Goal: Task Accomplishment & Management: Use online tool/utility

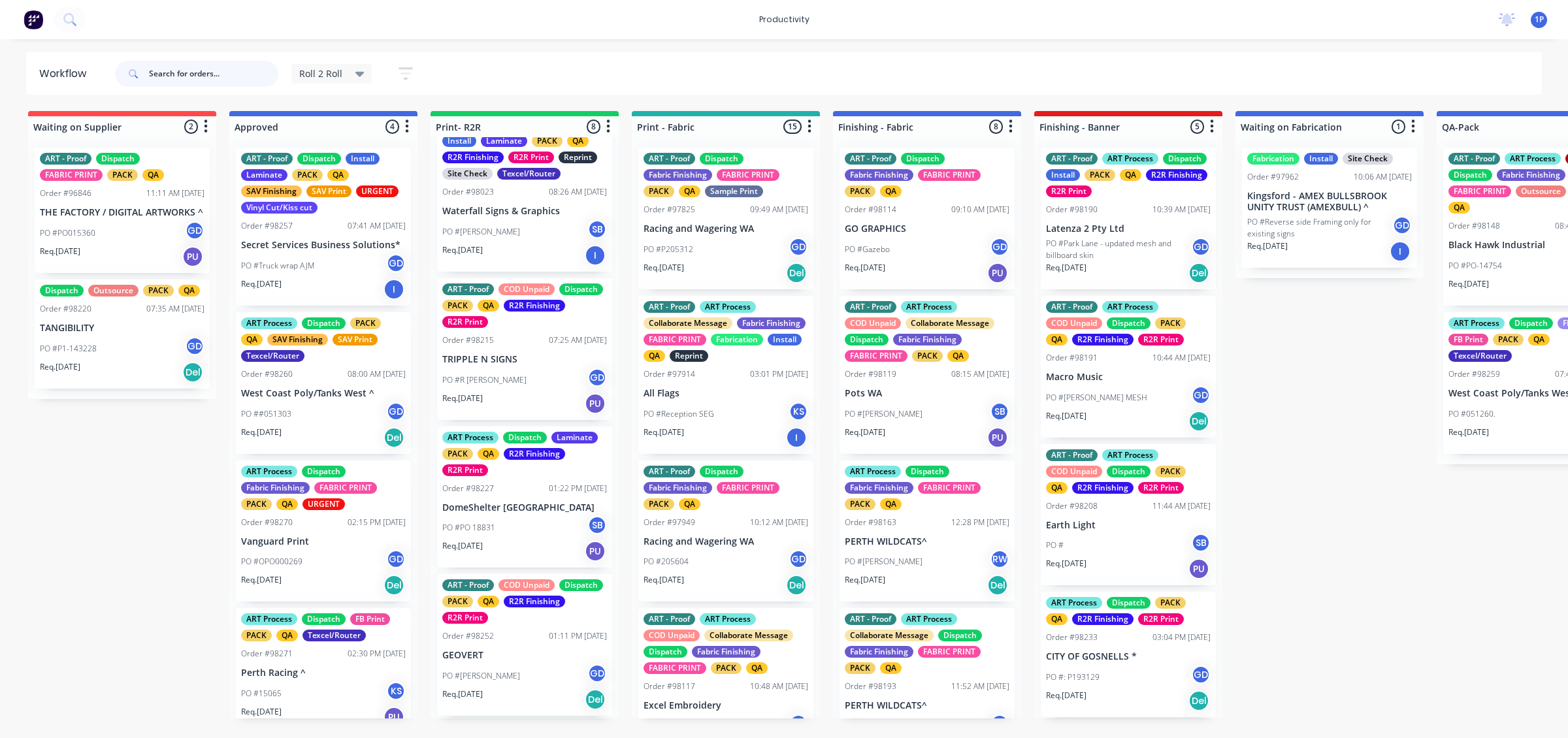
scroll to position [60, 0]
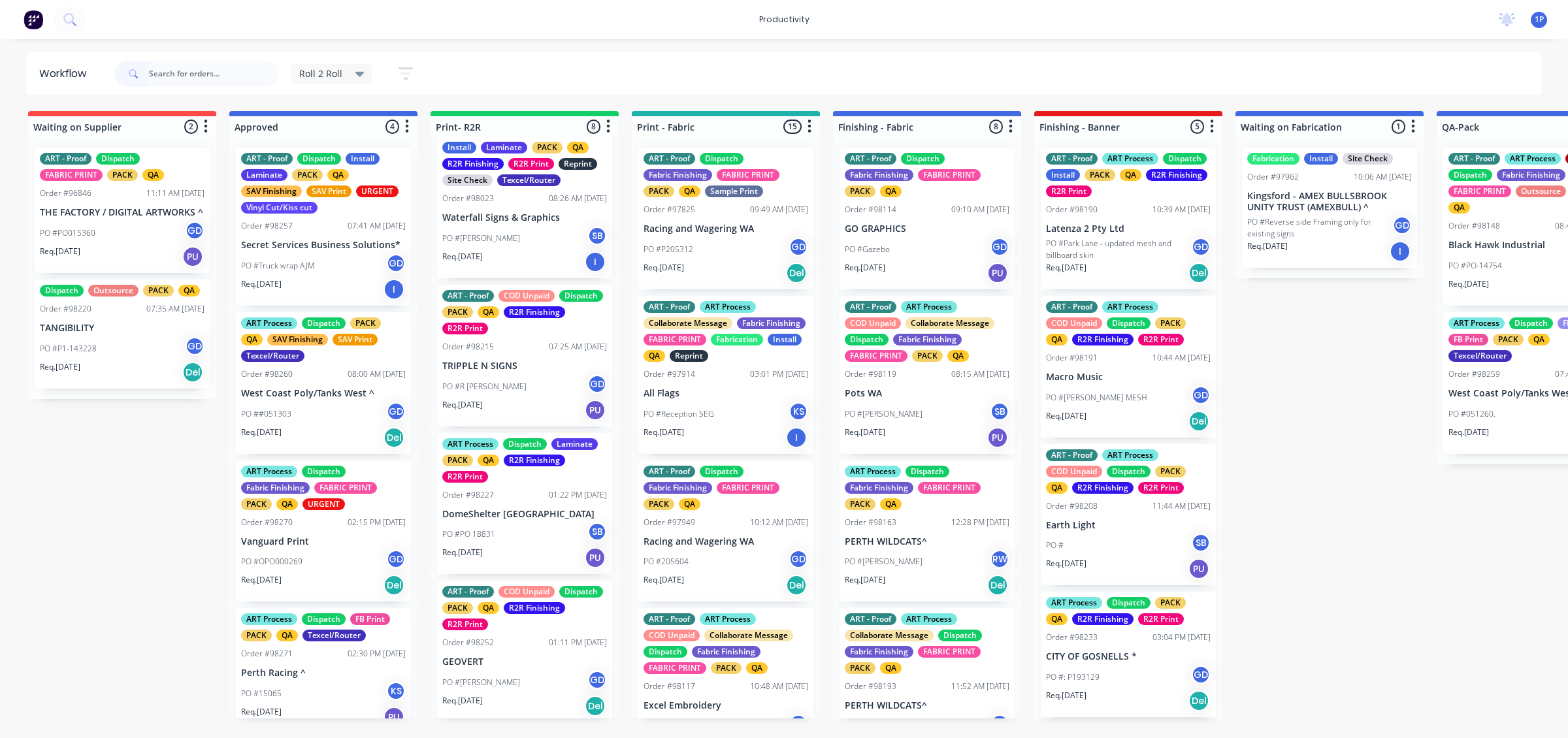
click at [578, 423] on div "ART - Proof COD Unpaid Dispatch PACK QA R2R Finishing R2R Print Order #98215 07…" at bounding box center [524, 356] width 175 height 142
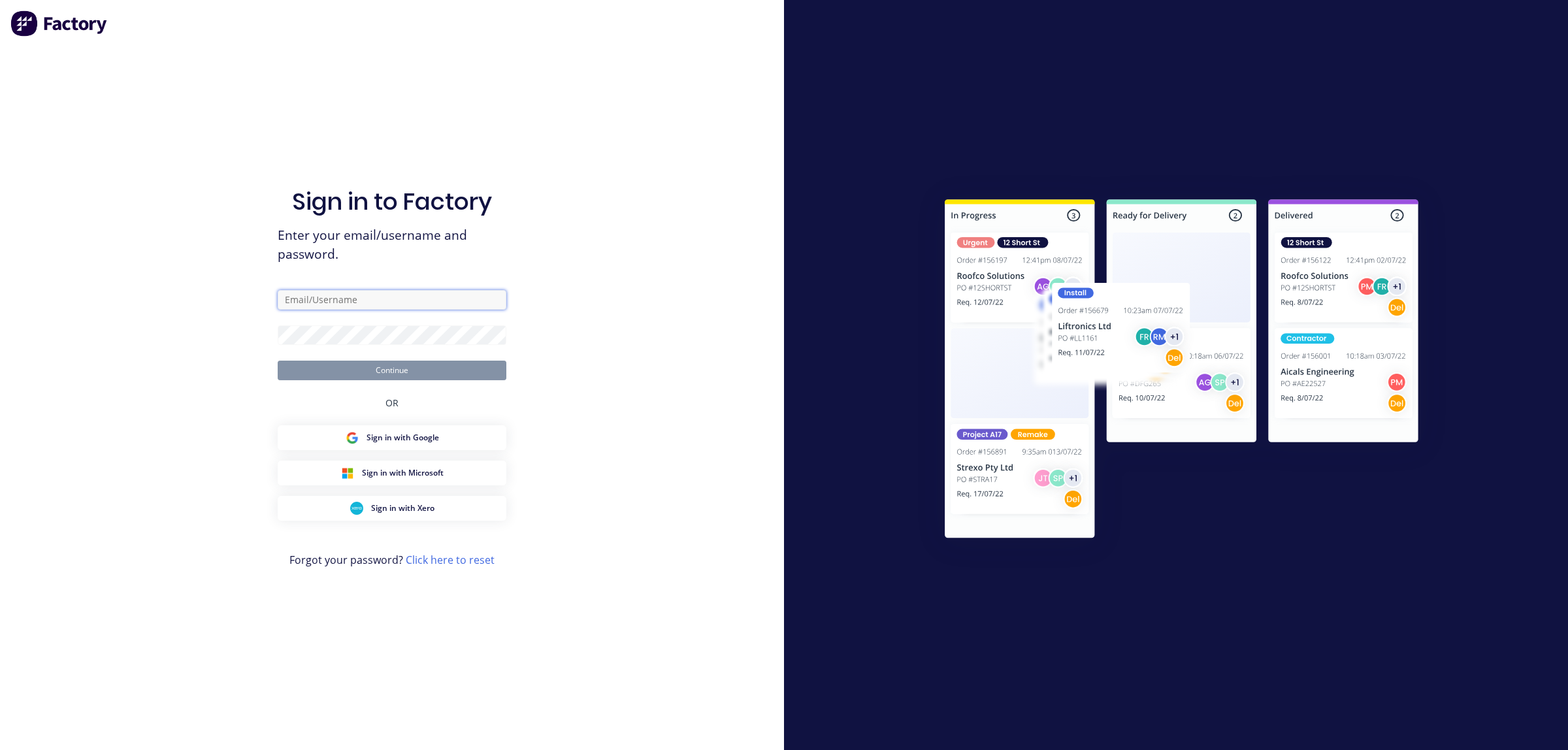
type input "[EMAIL_ADDRESS][DOMAIN_NAME]"
click at [383, 376] on button "Continue" at bounding box center [391, 370] width 229 height 19
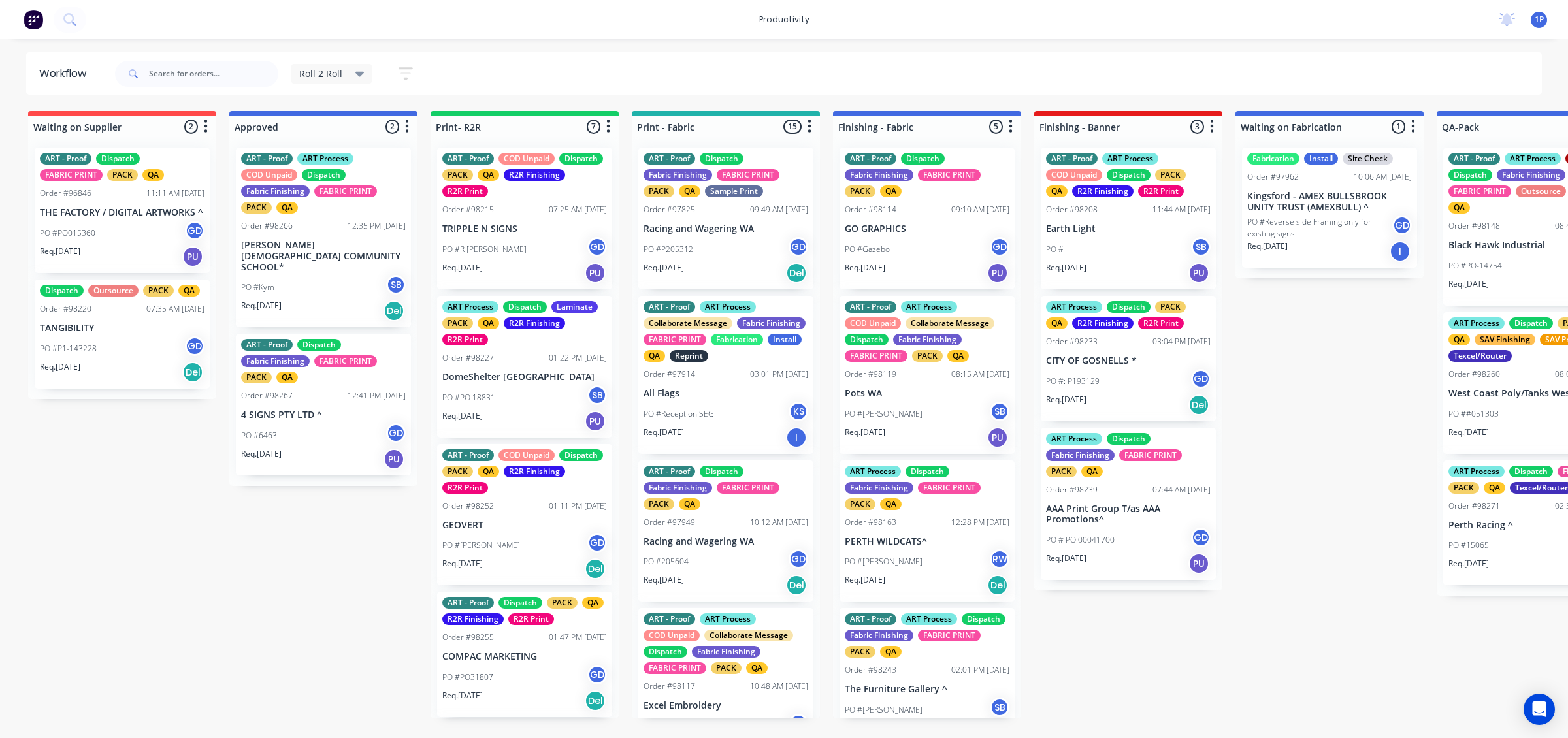
click at [528, 253] on div "PO #R [PERSON_NAME]" at bounding box center [524, 250] width 164 height 25
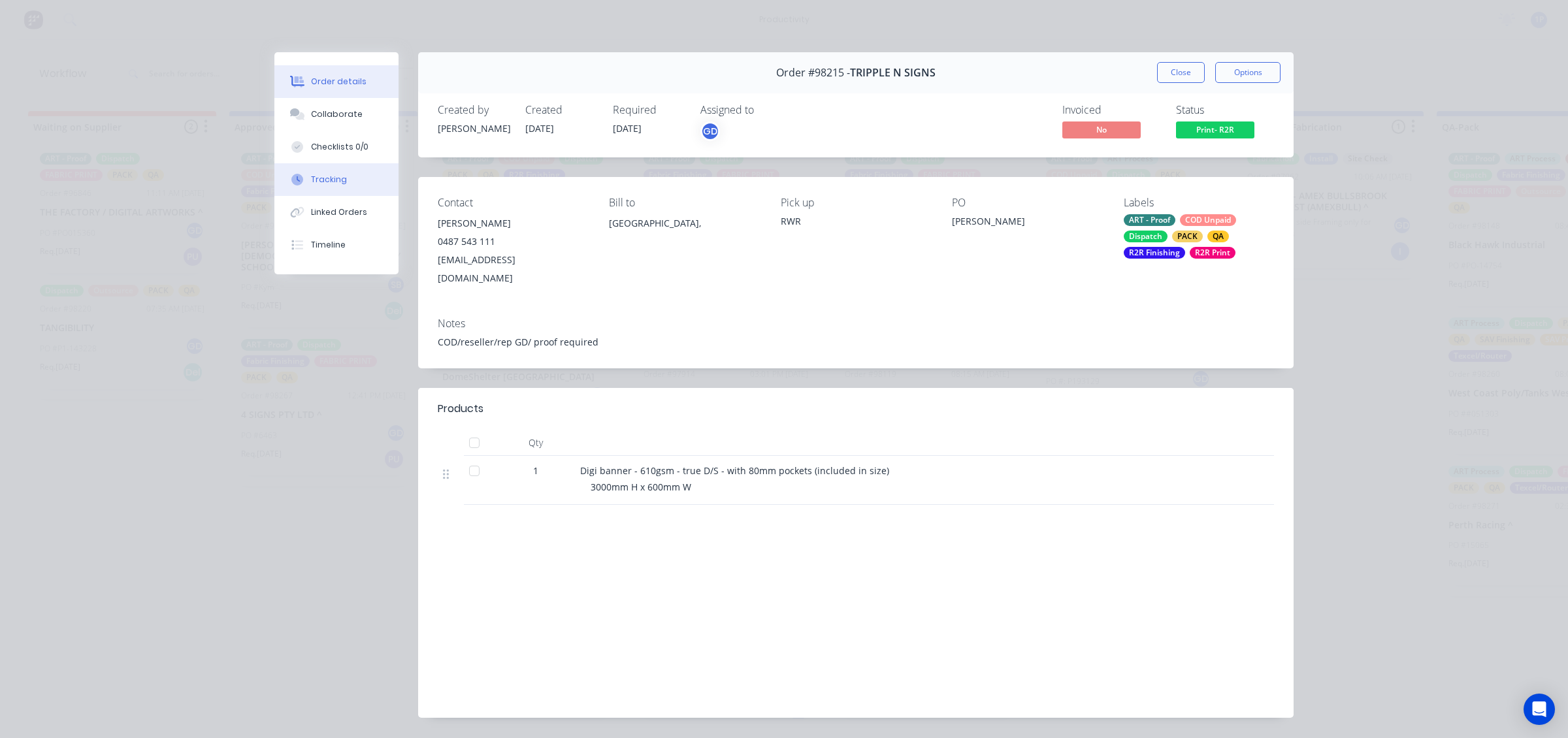
click at [366, 177] on button "Tracking" at bounding box center [336, 179] width 124 height 33
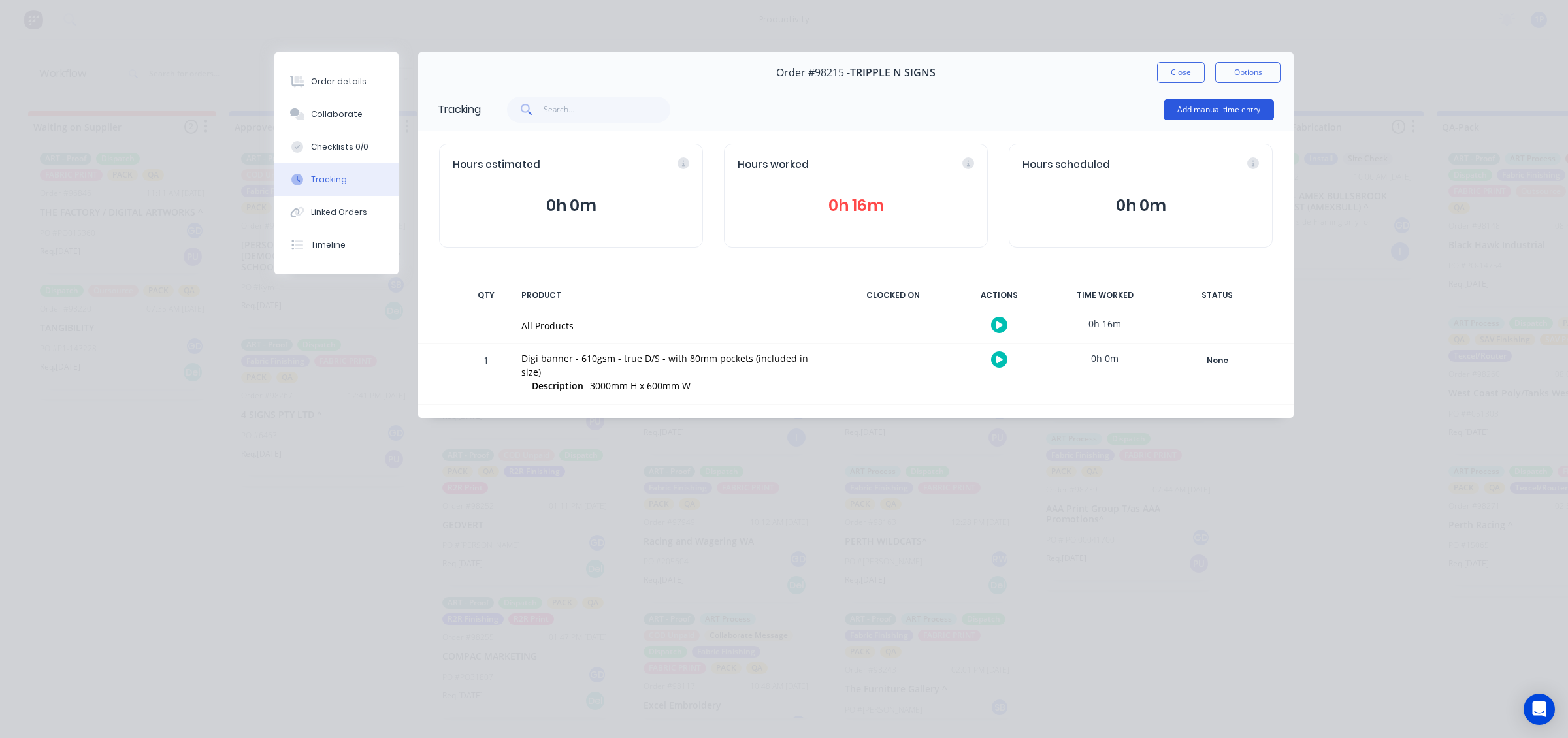
click at [1168, 114] on button "Add manual time entry" at bounding box center [1218, 109] width 110 height 21
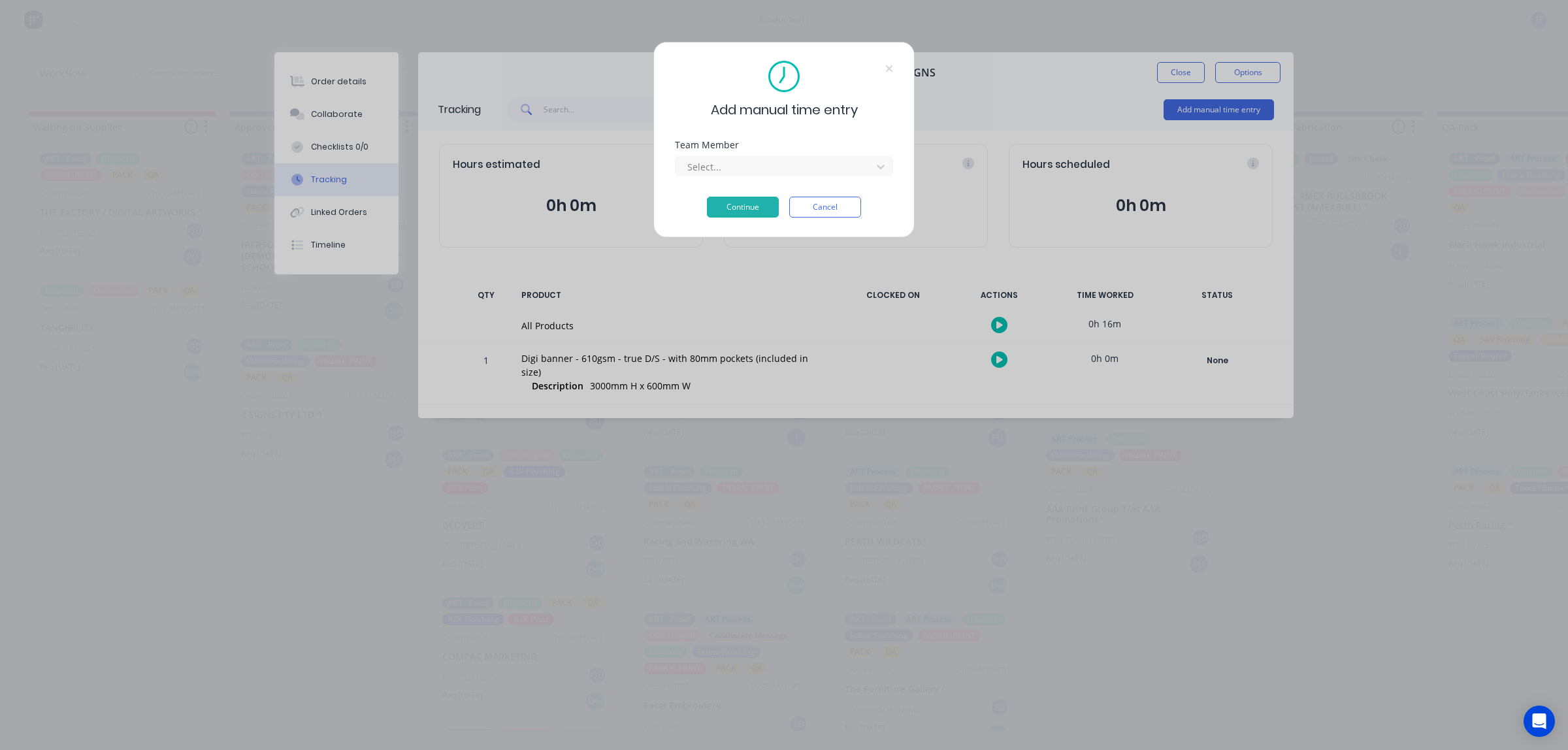
click at [863, 180] on div "Team Member Select..." at bounding box center [783, 169] width 218 height 57
click at [848, 174] on div at bounding box center [775, 167] width 179 height 16
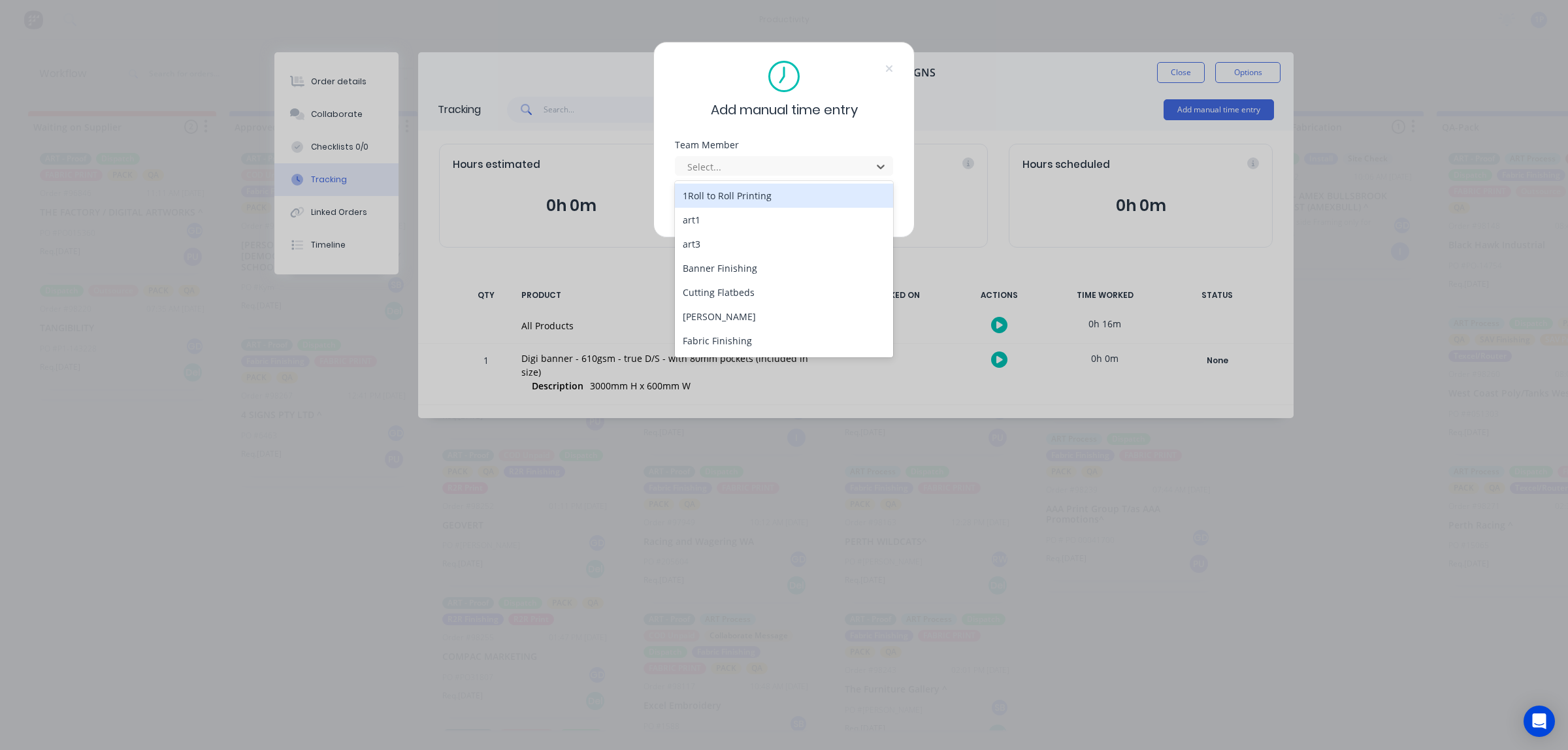
click at [808, 201] on div "1Roll to Roll Printing" at bounding box center [783, 195] width 218 height 24
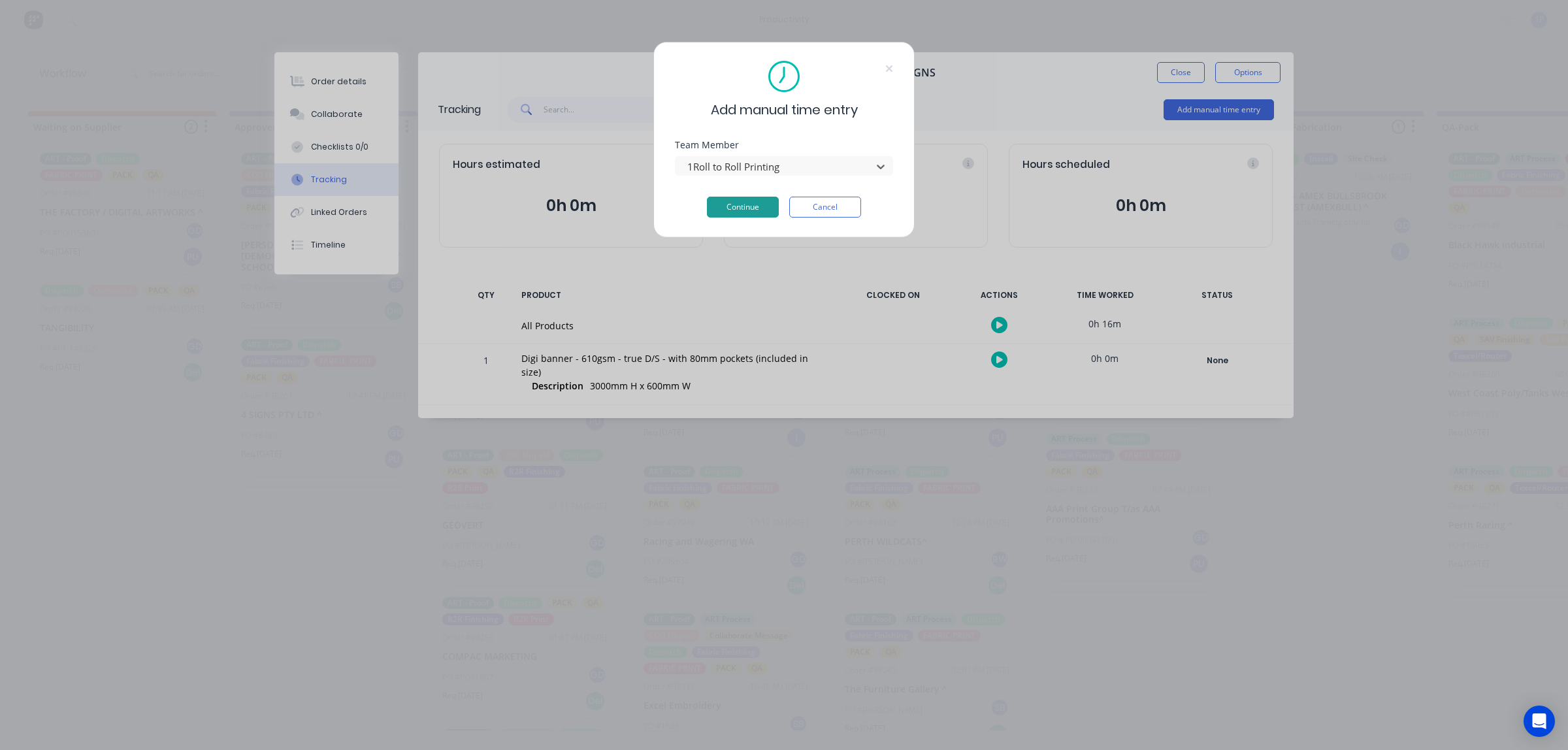
click at [763, 210] on button "Continue" at bounding box center [743, 208] width 72 height 21
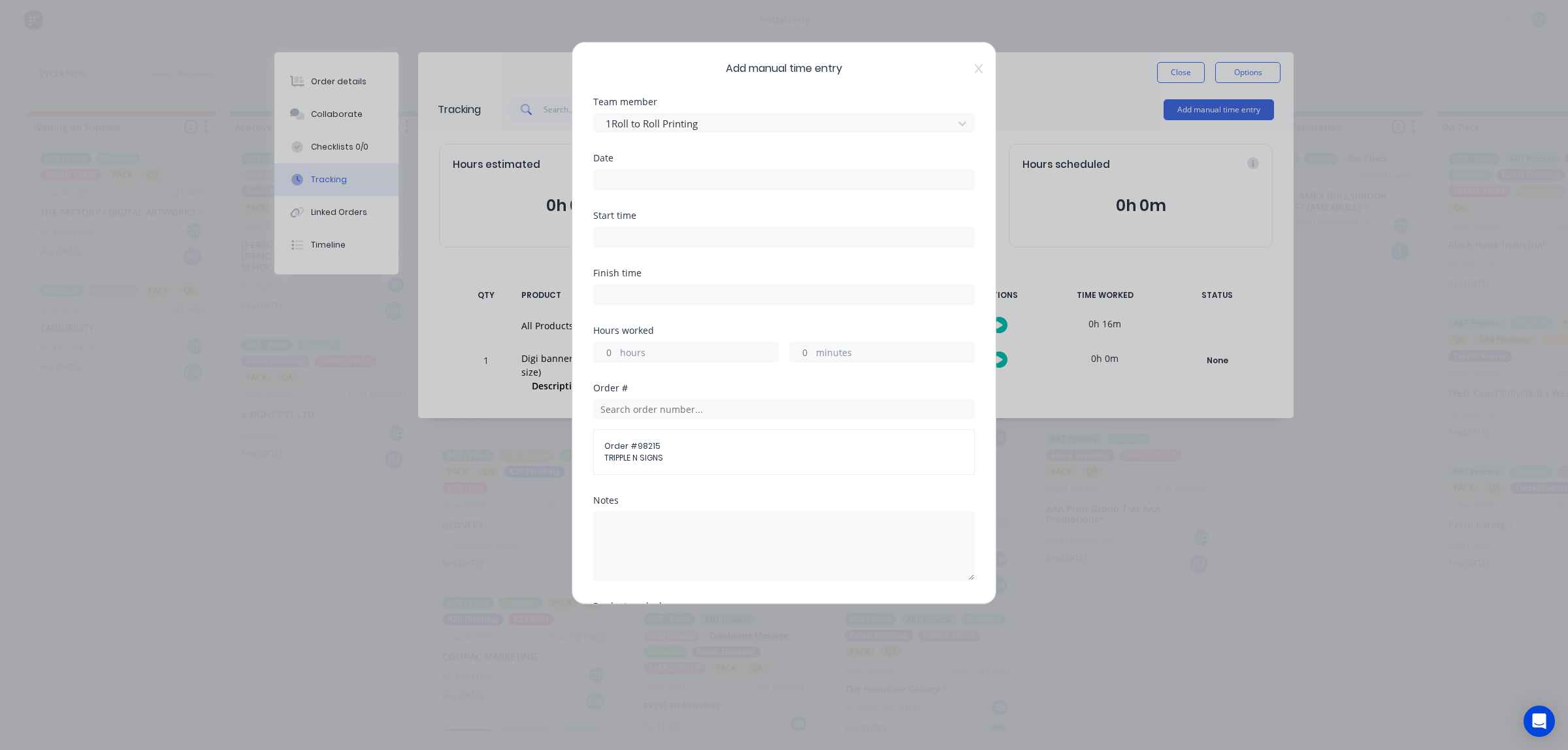
click at [668, 202] on div "Date" at bounding box center [784, 182] width 381 height 57
click at [660, 226] on div at bounding box center [784, 235] width 381 height 24
click at [659, 244] on input at bounding box center [784, 237] width 381 height 19
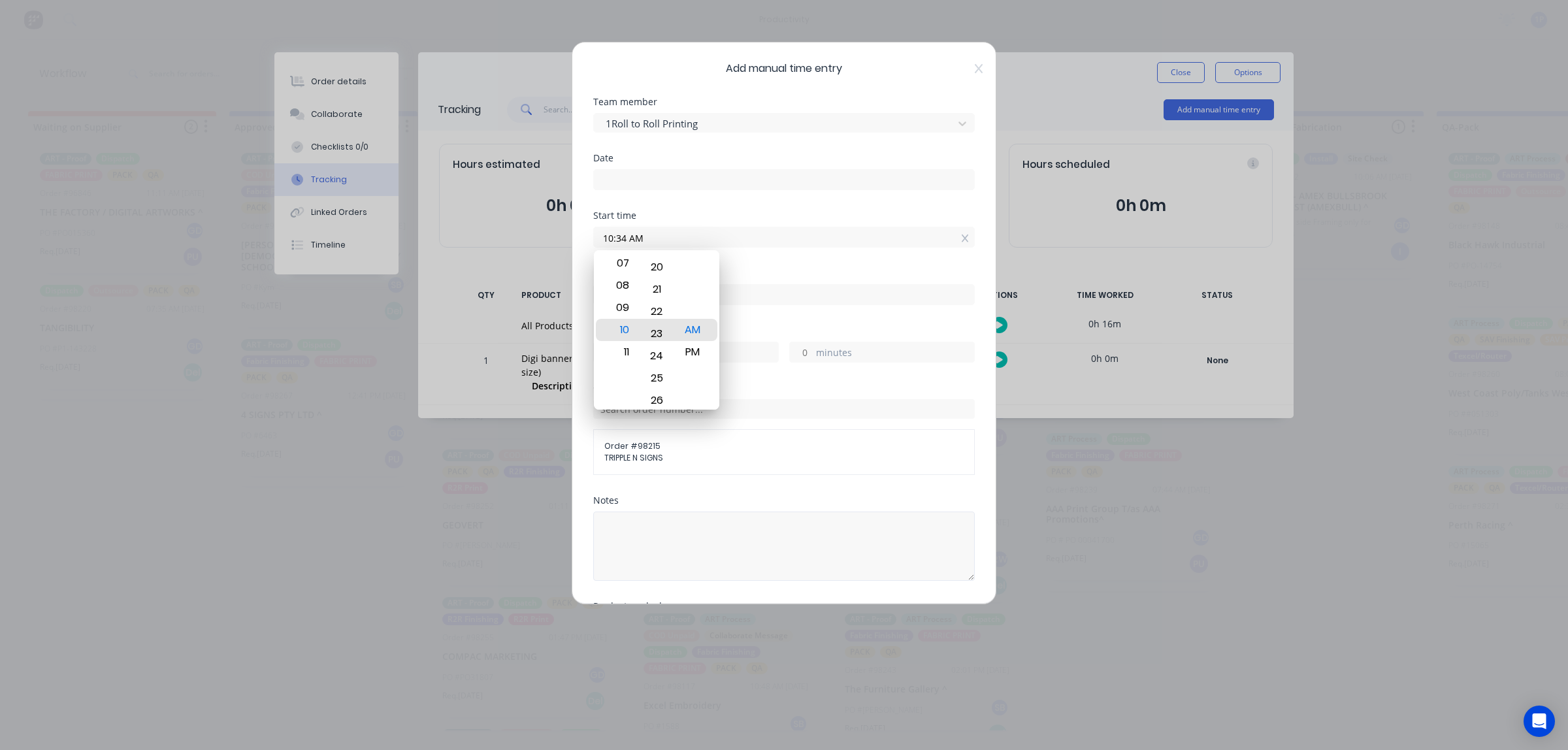
drag, startPoint x: 647, startPoint y: 307, endPoint x: 657, endPoint y: 561, distance: 254.2
click at [657, 561] on body "productivity productivity Workflow Planner Delivery Scheduling Timesheets No ne…" at bounding box center [784, 336] width 1568 height 672
drag, startPoint x: 624, startPoint y: 286, endPoint x: 668, endPoint y: 304, distance: 47.5
click at [652, 298] on div "12 01 02 03 04 05 06 07 08 09 10 11 00 01 02 03 04 05 06 07 08 09 10 11 12 13 1…" at bounding box center [657, 330] width 125 height 160
click at [668, 304] on div "22" at bounding box center [657, 307] width 32 height 22
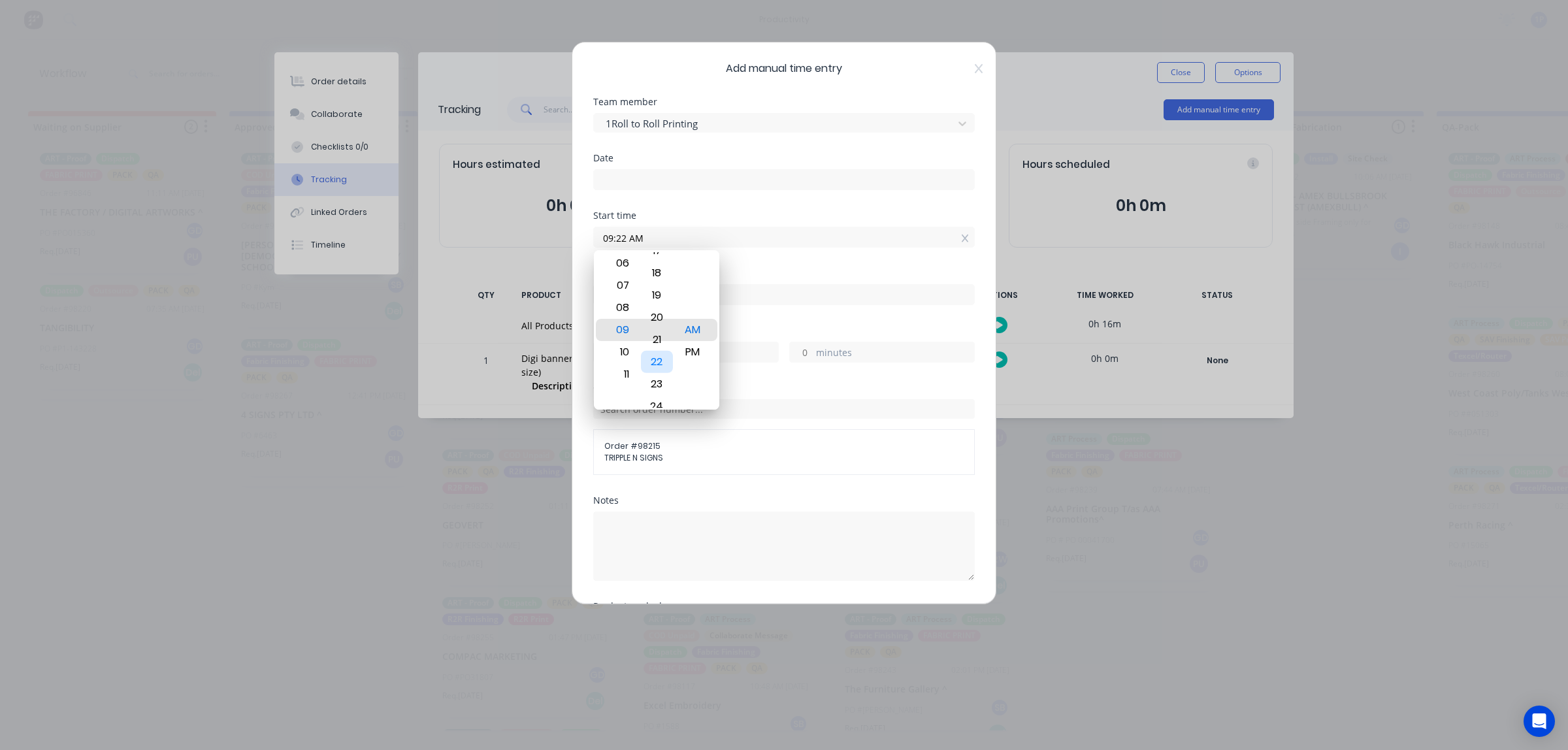
drag, startPoint x: 651, startPoint y: 322, endPoint x: 634, endPoint y: 383, distance: 63.3
click at [635, 383] on div "12 01 02 03 04 05 06 07 08 09 10 11 00 01 02 03 04 05 06 07 08 09 10 11 12 13 1…" at bounding box center [657, 330] width 125 height 160
drag, startPoint x: 619, startPoint y: 367, endPoint x: 626, endPoint y: 344, distance: 24.0
click at [624, 348] on div "11" at bounding box center [621, 356] width 32 height 22
drag, startPoint x: 652, startPoint y: 313, endPoint x: 644, endPoint y: 721, distance: 408.1
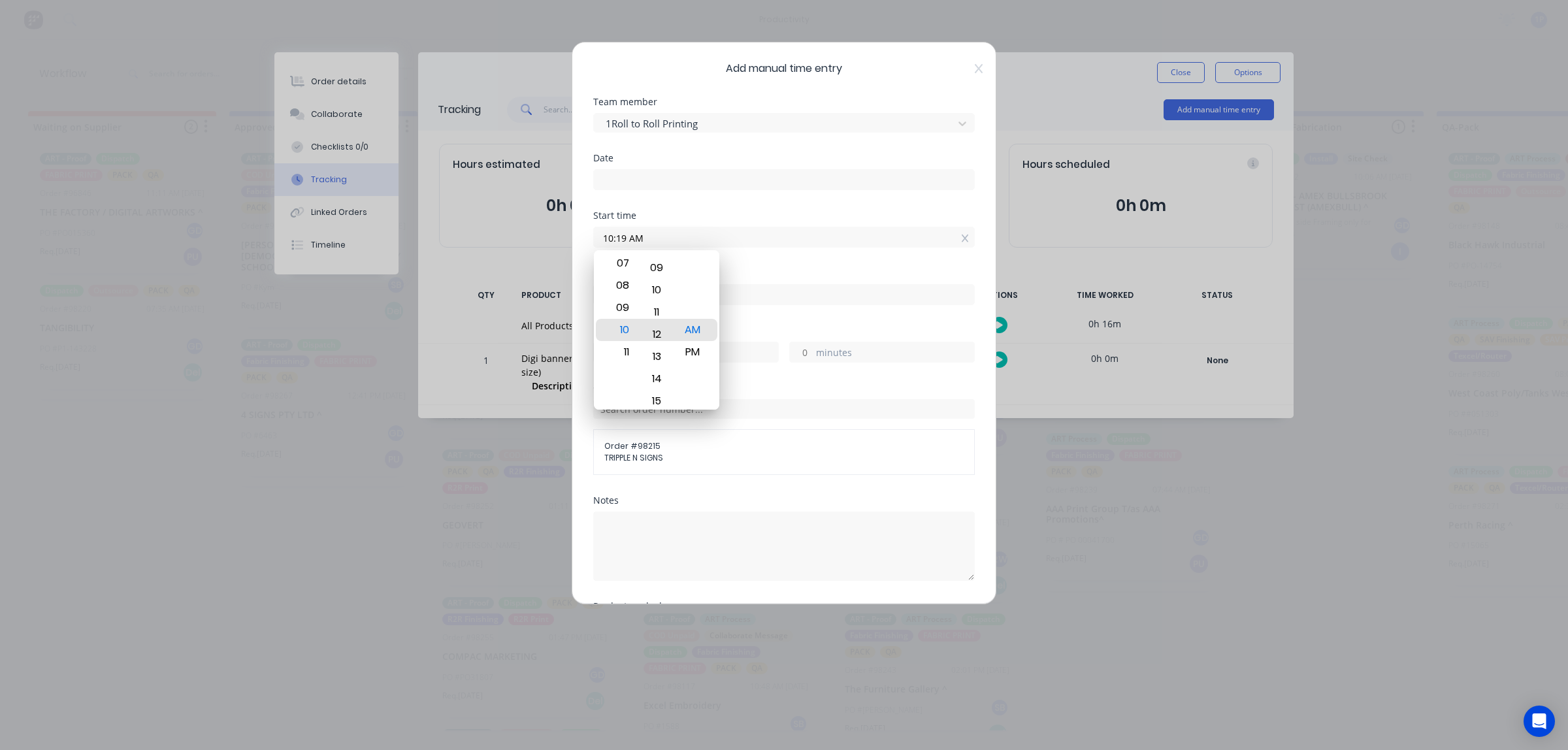
click at [653, 672] on body "productivity productivity Workflow Planner Delivery Scheduling Timesheets No ne…" at bounding box center [784, 336] width 1568 height 672
click at [739, 245] on input "10:00 AM" at bounding box center [784, 237] width 381 height 19
drag, startPoint x: 654, startPoint y: 332, endPoint x: 720, endPoint y: 227, distance: 124.0
click at [720, 227] on body "productivity productivity Workflow Planner Delivery Scheduling Timesheets No ne…" at bounding box center [784, 336] width 1568 height 672
type input "10:05 AM"
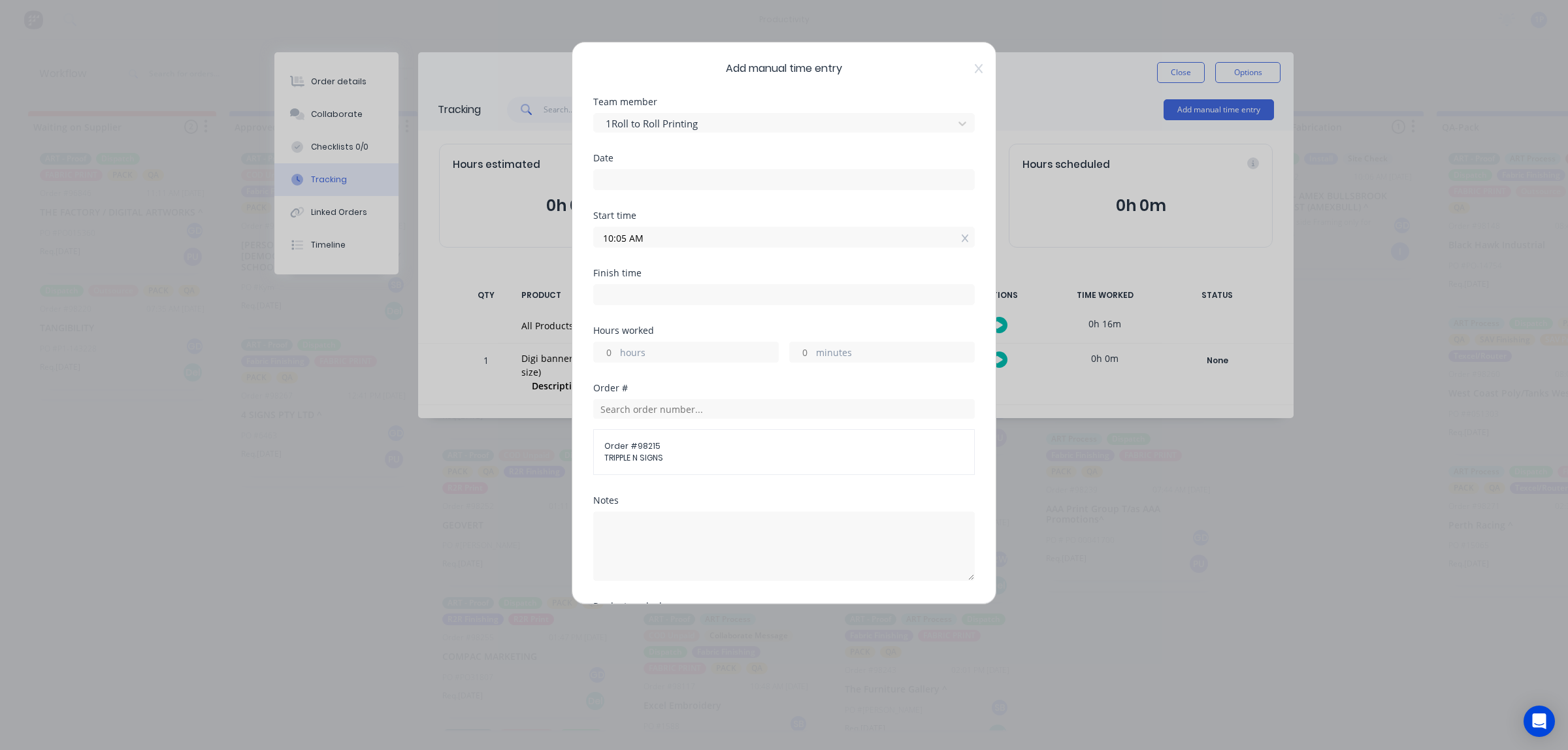
click at [677, 155] on div "Date" at bounding box center [784, 158] width 381 height 9
click at [675, 184] on input at bounding box center [784, 179] width 381 height 19
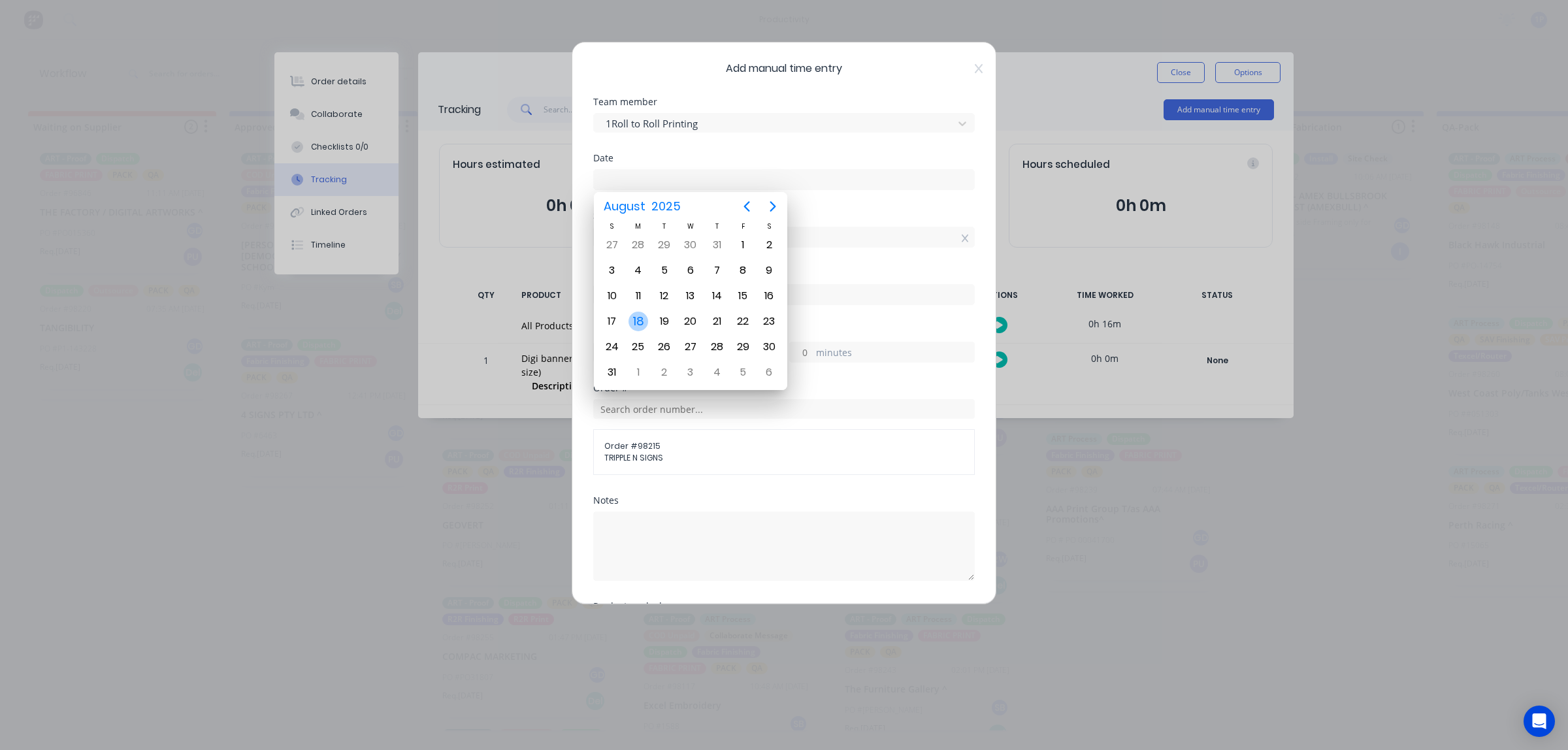
click at [636, 324] on div "18" at bounding box center [638, 322] width 19 height 19
type input "[DATE]"
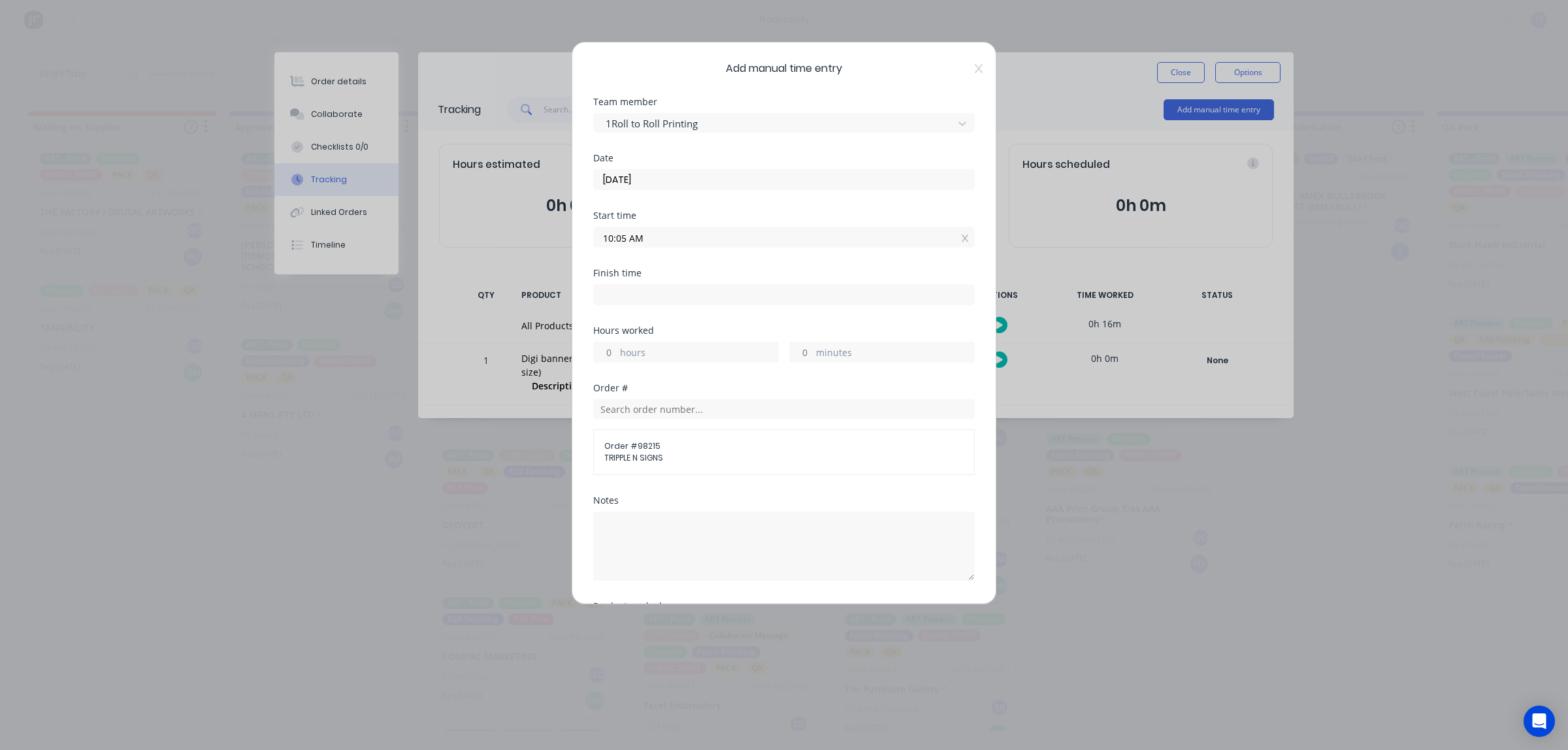
click at [636, 302] on input at bounding box center [784, 295] width 381 height 19
type input "10:35 AM"
type input "0"
type input "30"
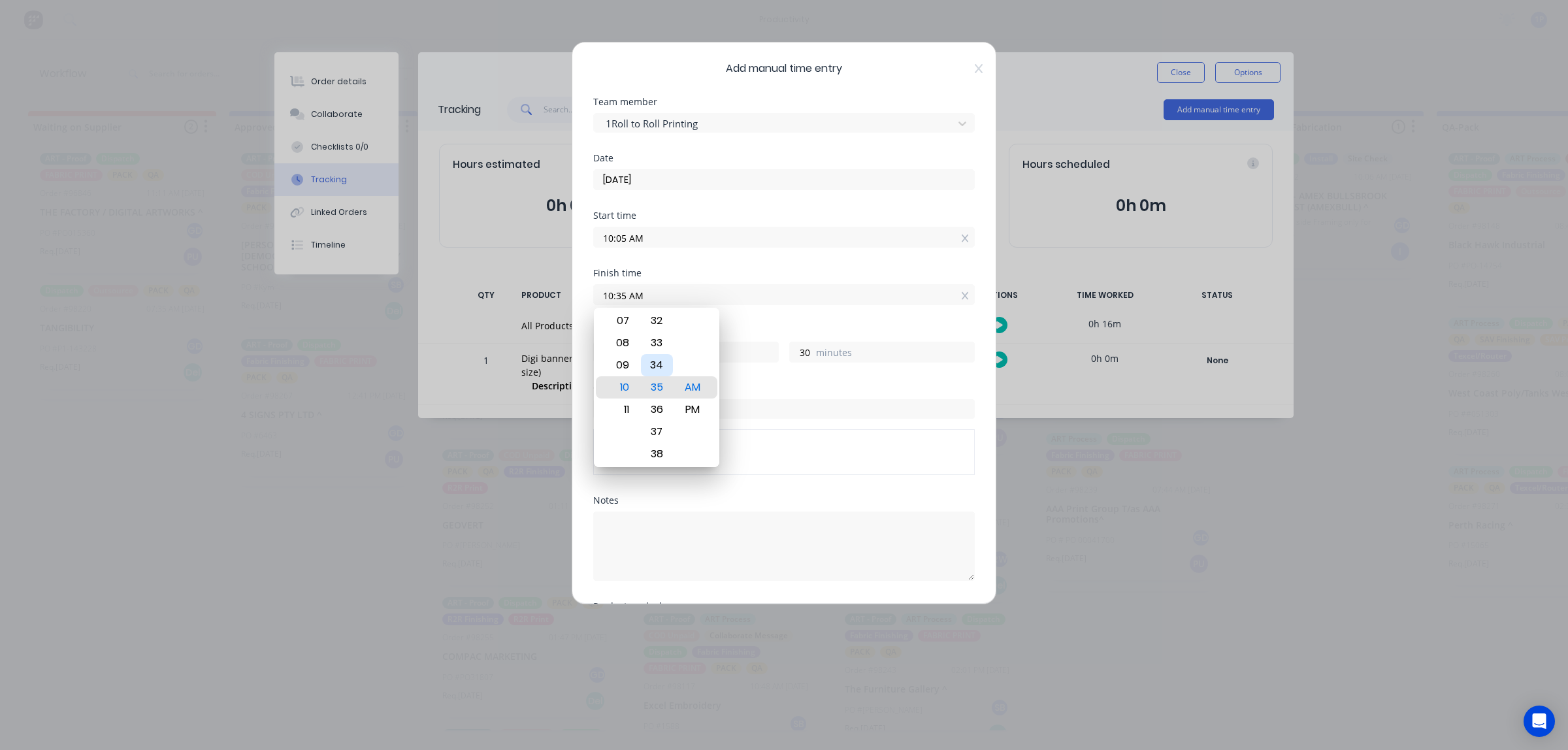
click at [697, 702] on button "Add manual time entry" at bounding box center [752, 713] width 110 height 21
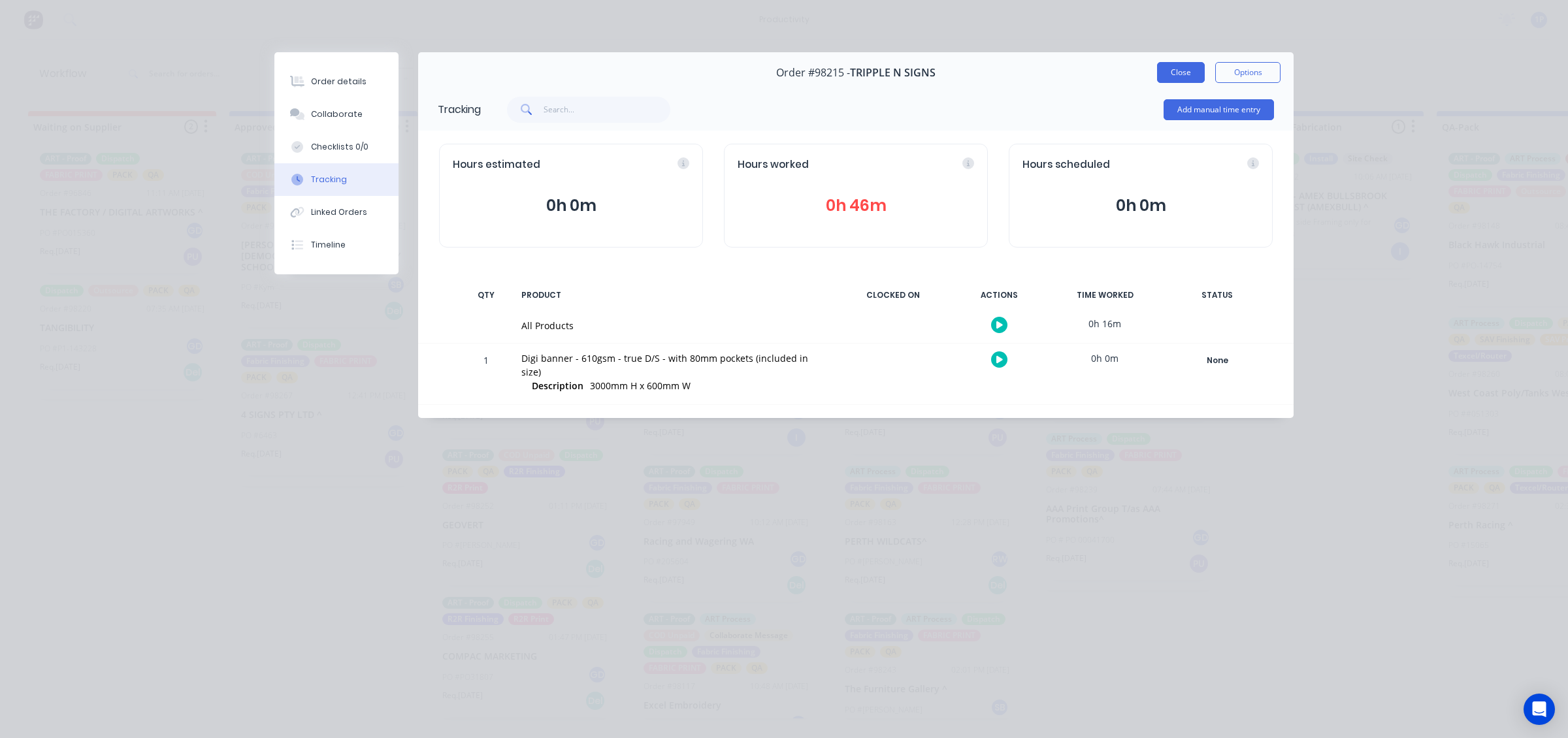
click at [1174, 74] on button "Close" at bounding box center [1180, 72] width 48 height 21
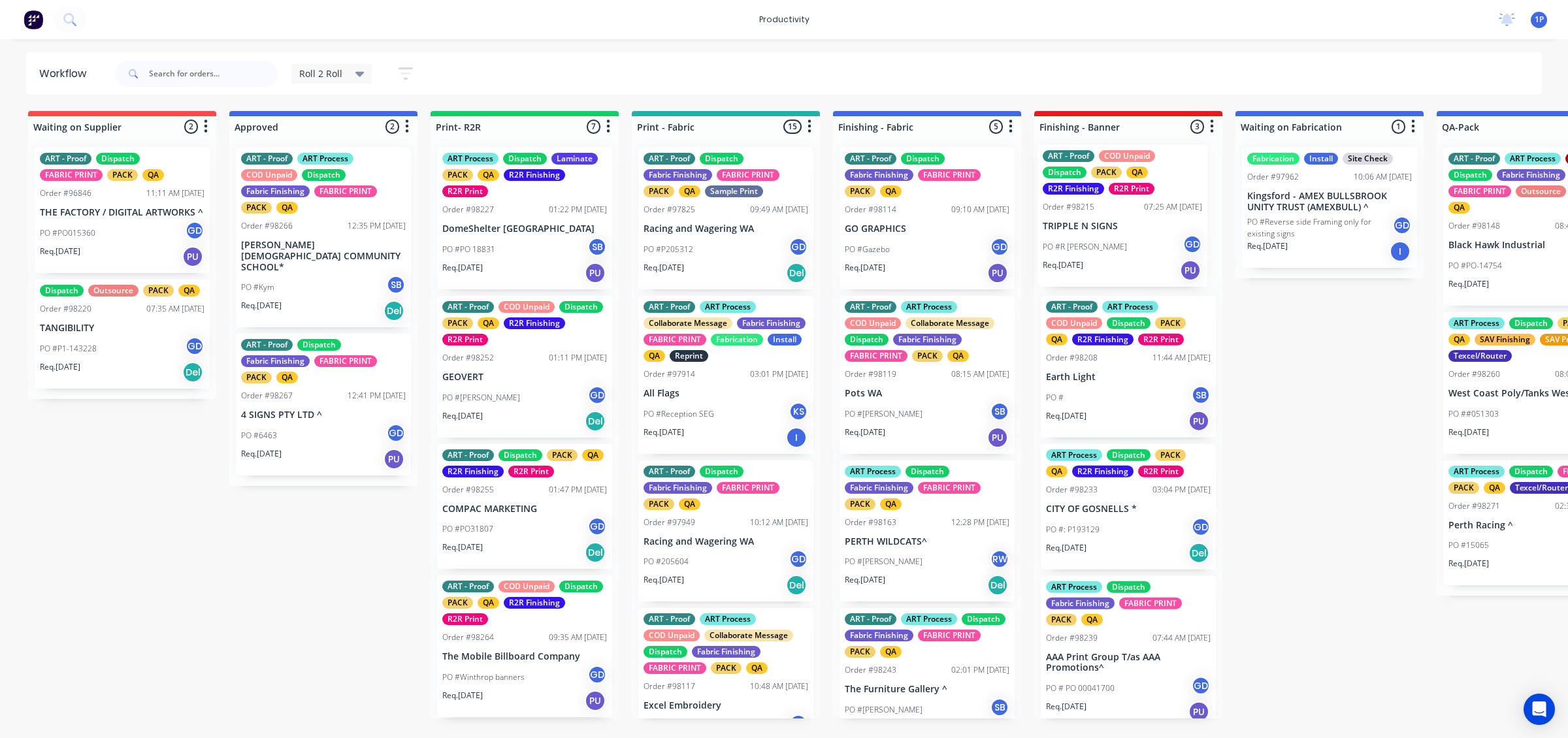
drag, startPoint x: 538, startPoint y: 281, endPoint x: 1147, endPoint y: 276, distance: 609.0
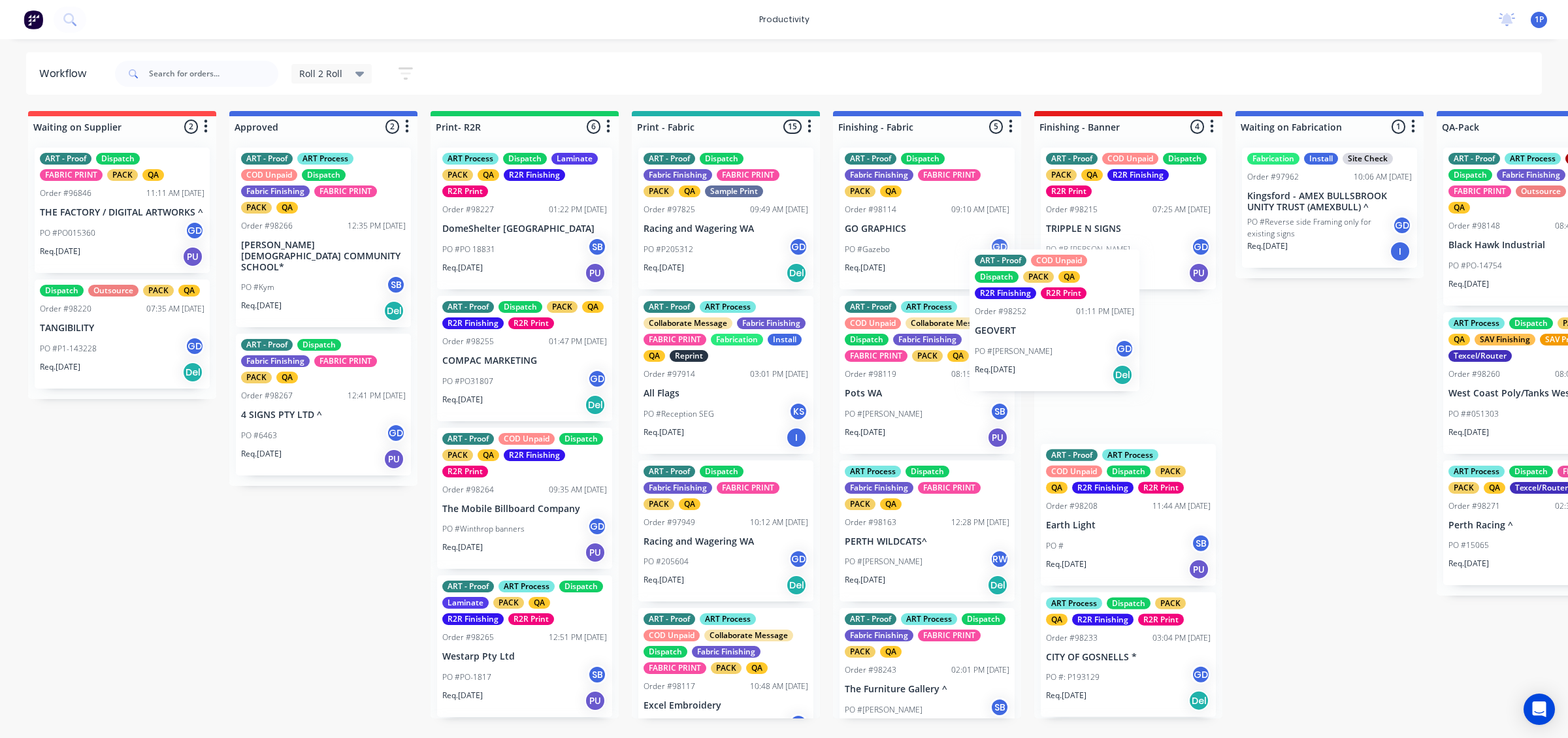
drag, startPoint x: 530, startPoint y: 393, endPoint x: 1093, endPoint y: 347, distance: 564.9
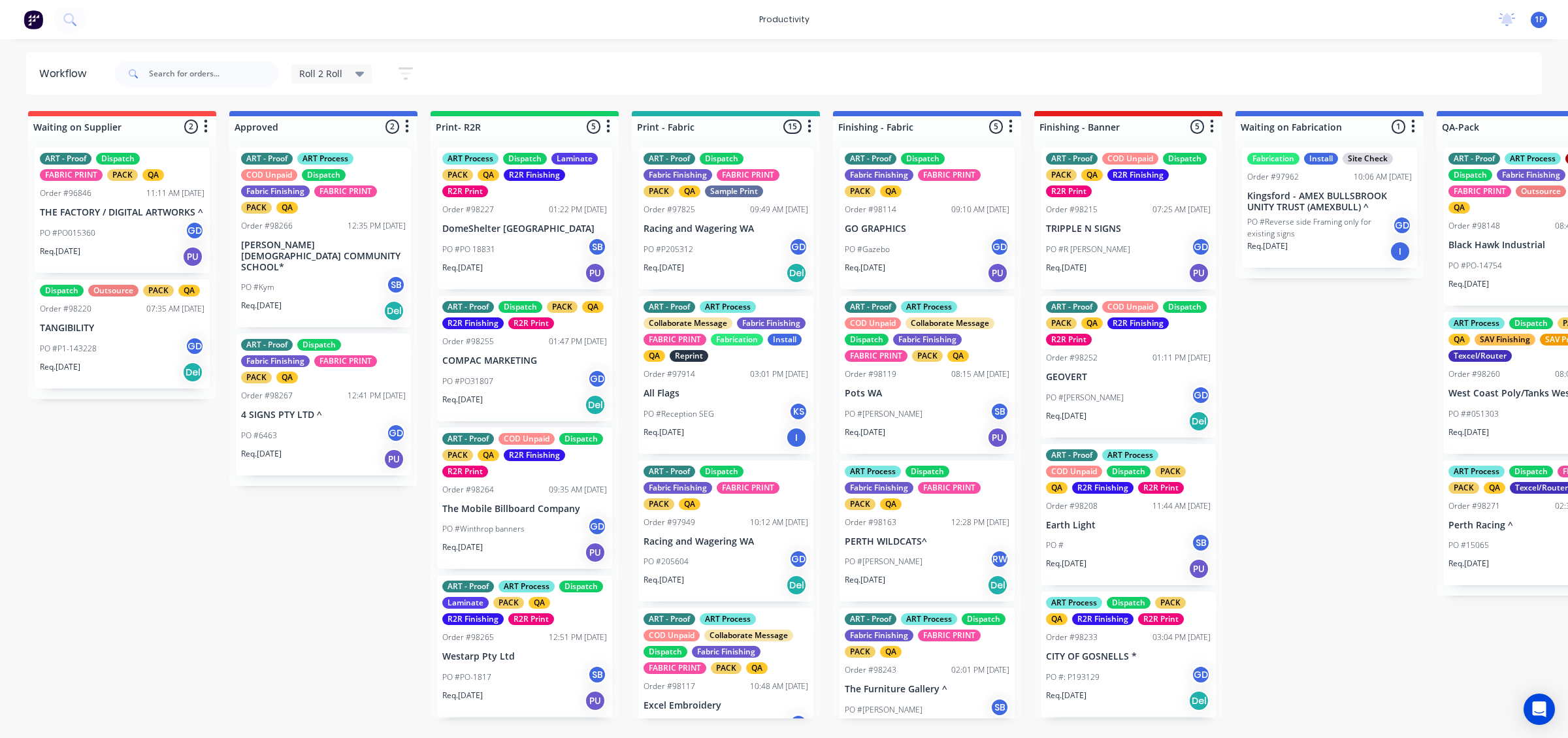
click at [556, 402] on div "Req. [DATE] Del" at bounding box center [524, 404] width 164 height 22
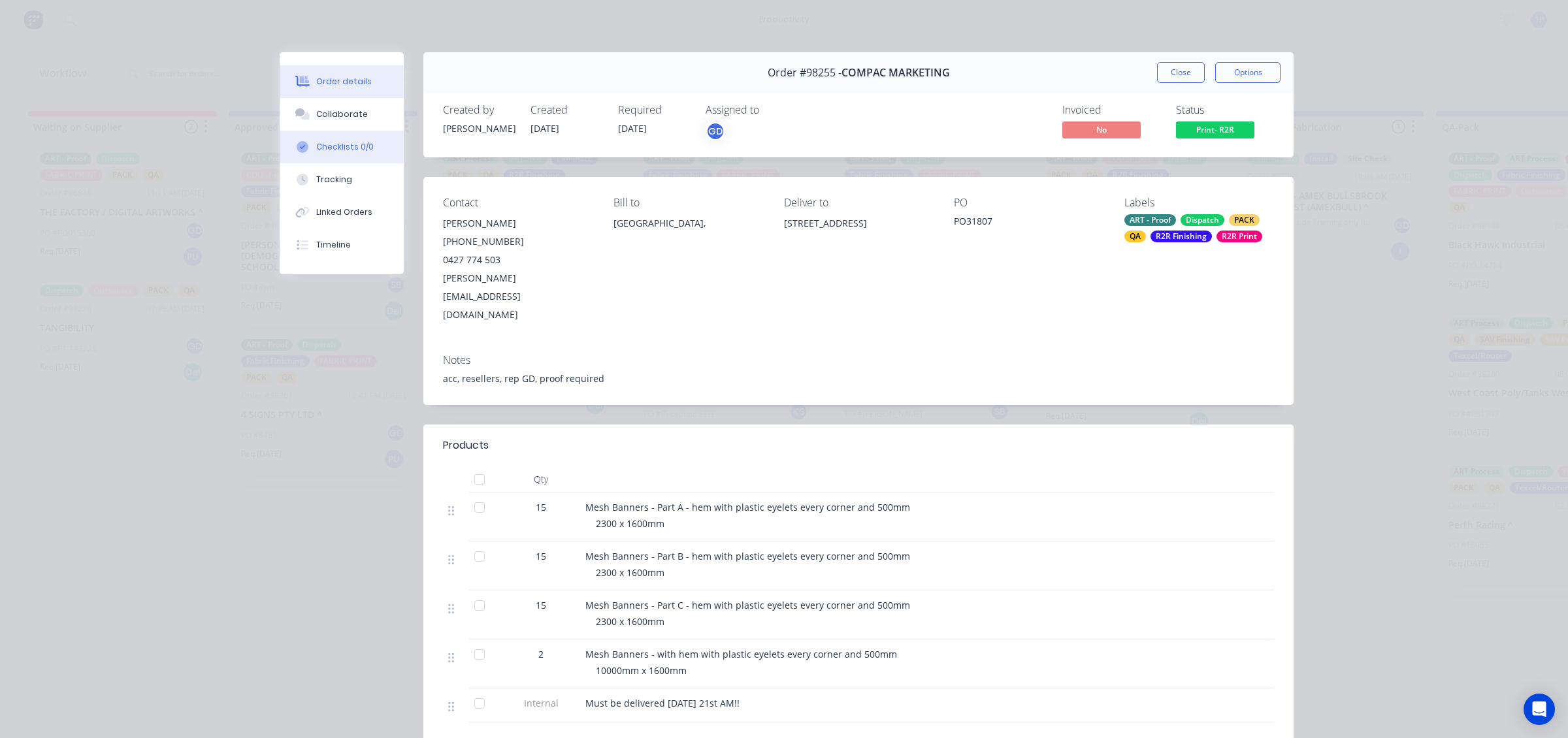
click at [341, 157] on button "Checklists 0/0" at bounding box center [342, 147] width 124 height 33
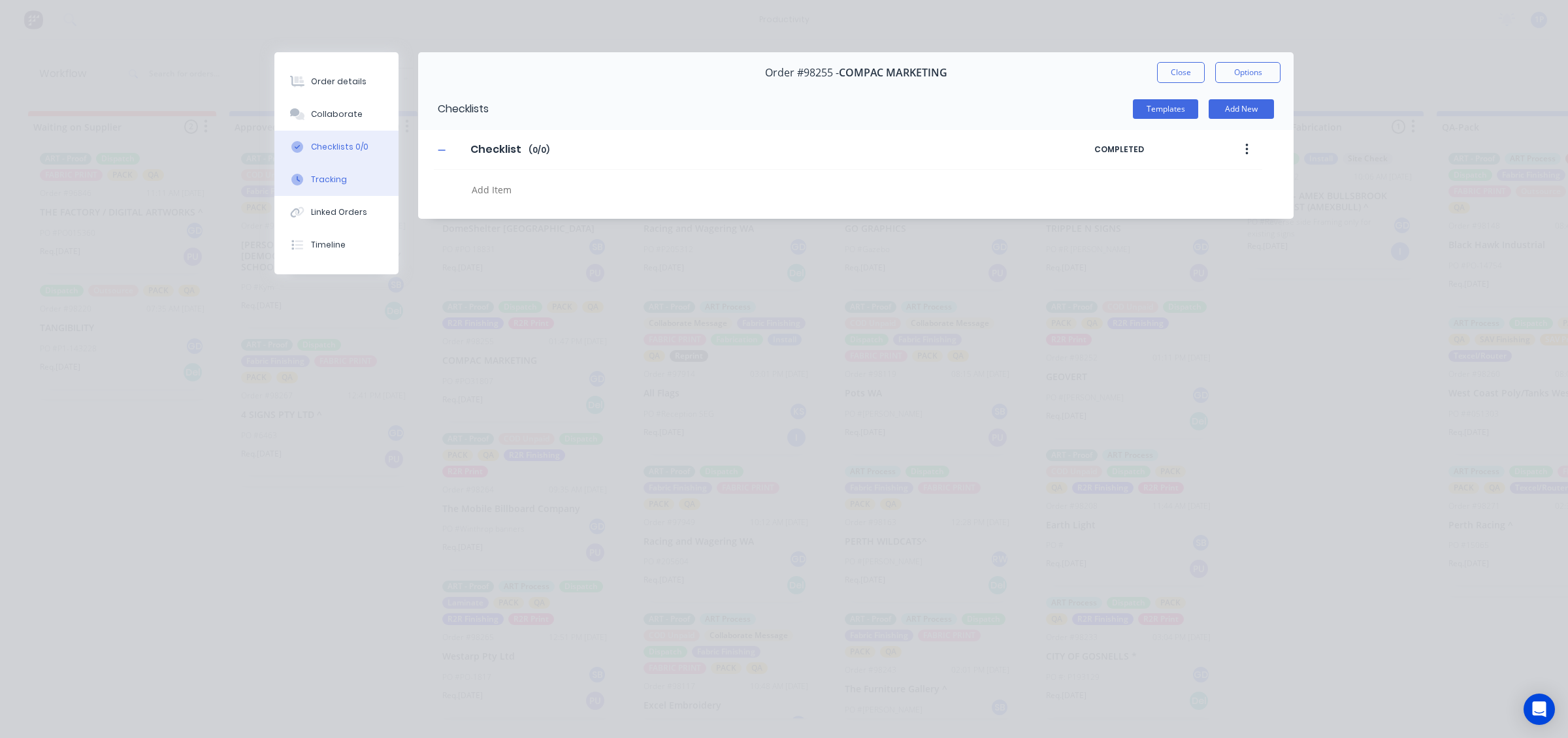
click at [327, 175] on div "Tracking" at bounding box center [328, 179] width 36 height 11
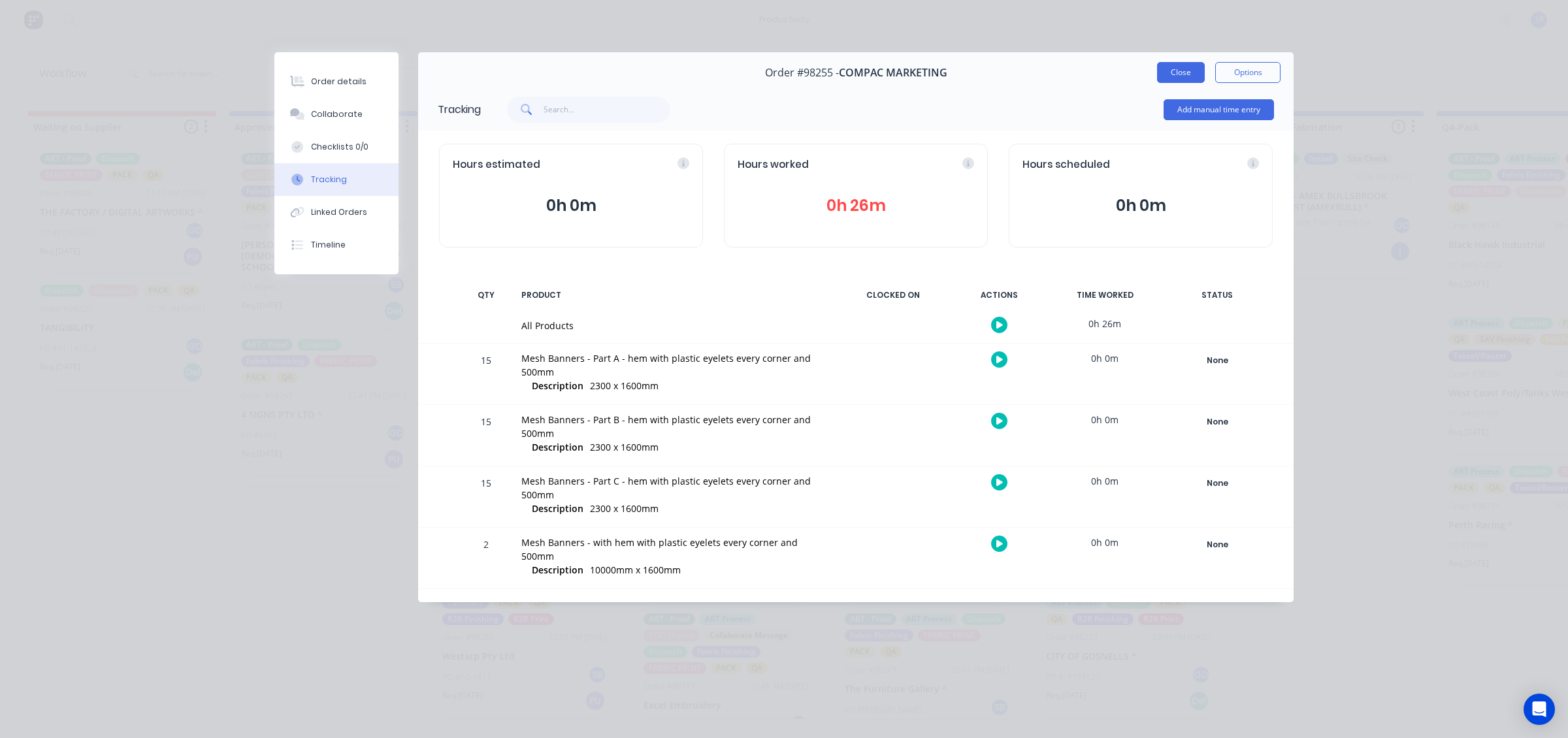
click at [1161, 73] on button "Close" at bounding box center [1180, 72] width 48 height 21
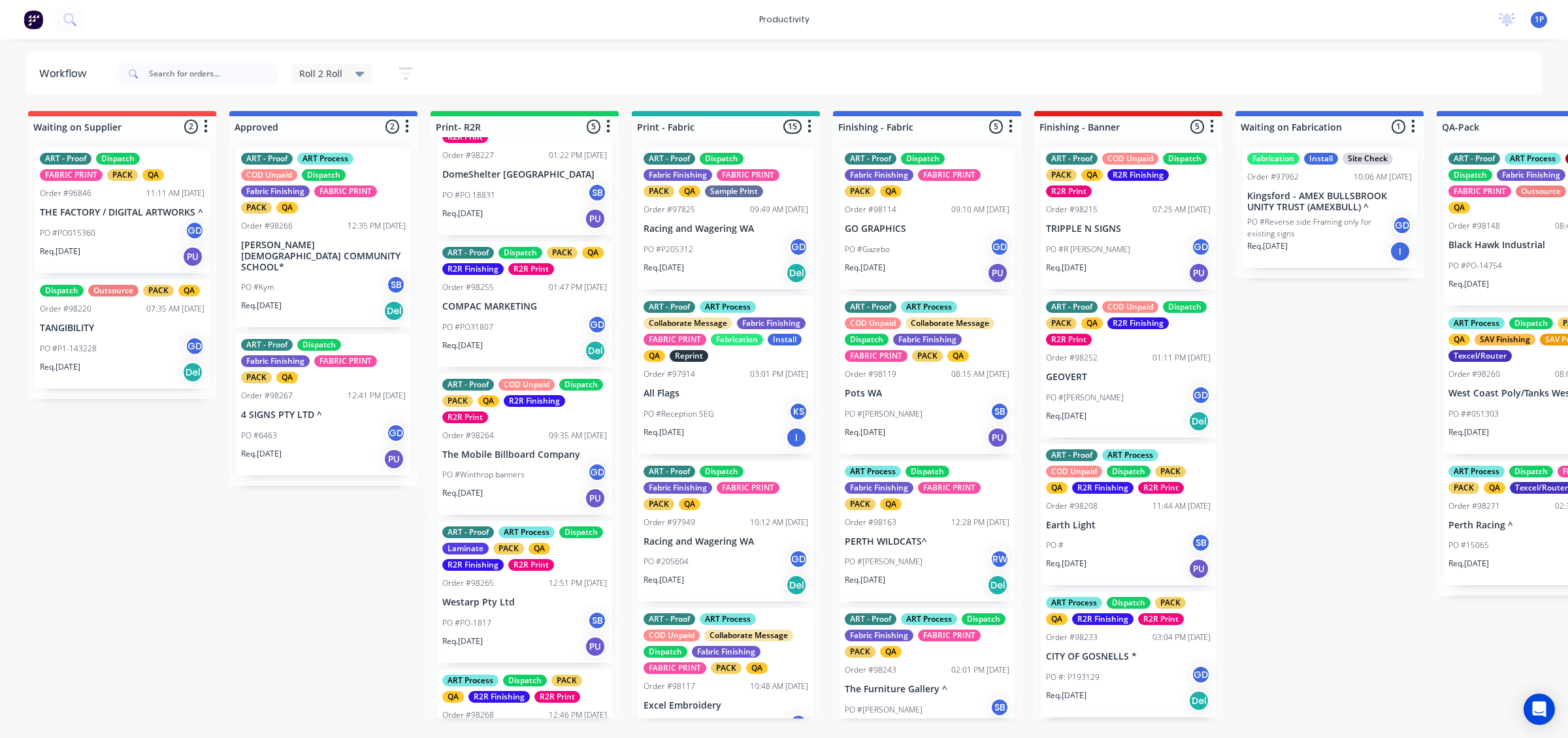
scroll to position [81, 0]
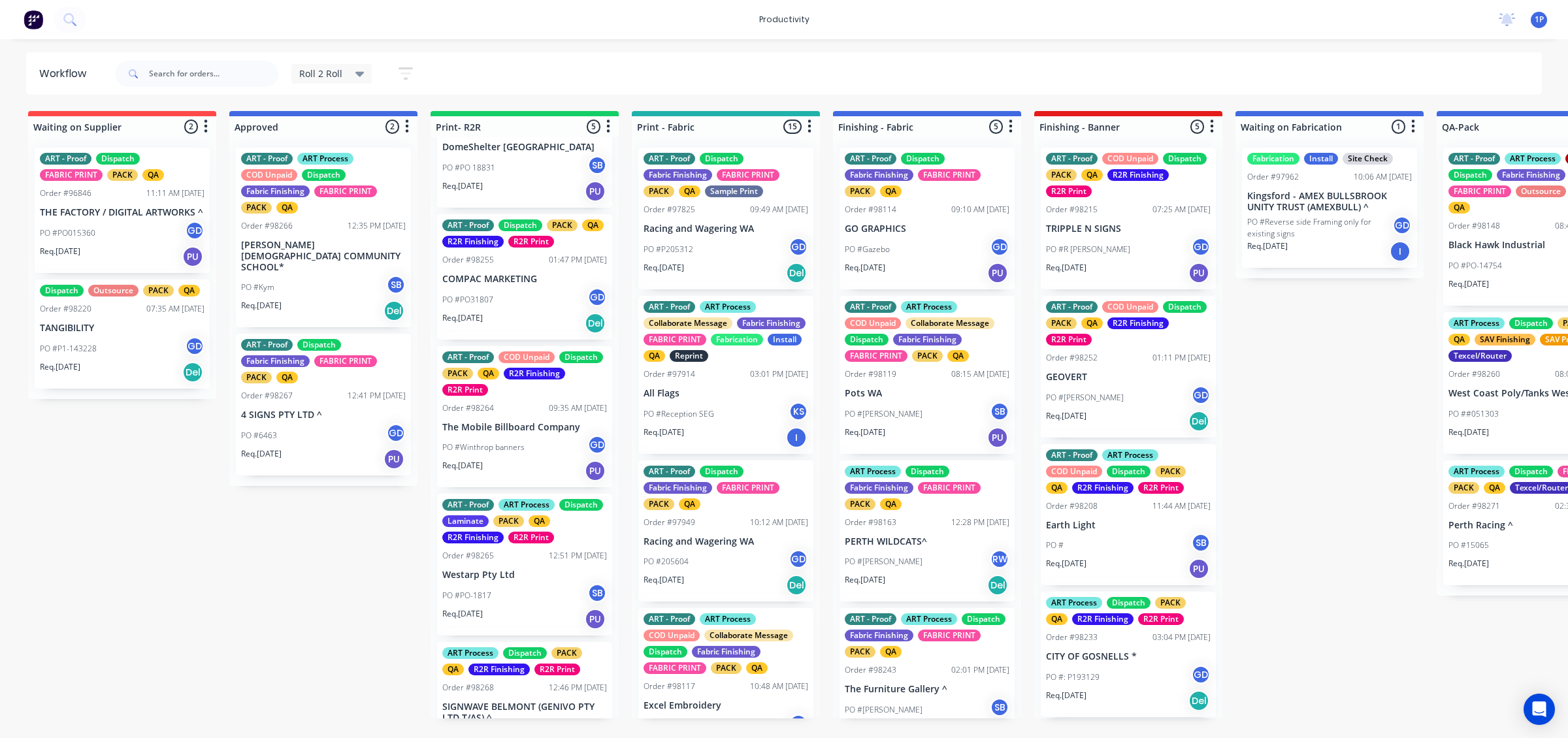
click at [496, 422] on p "The Mobile Billboard Company" at bounding box center [524, 427] width 164 height 11
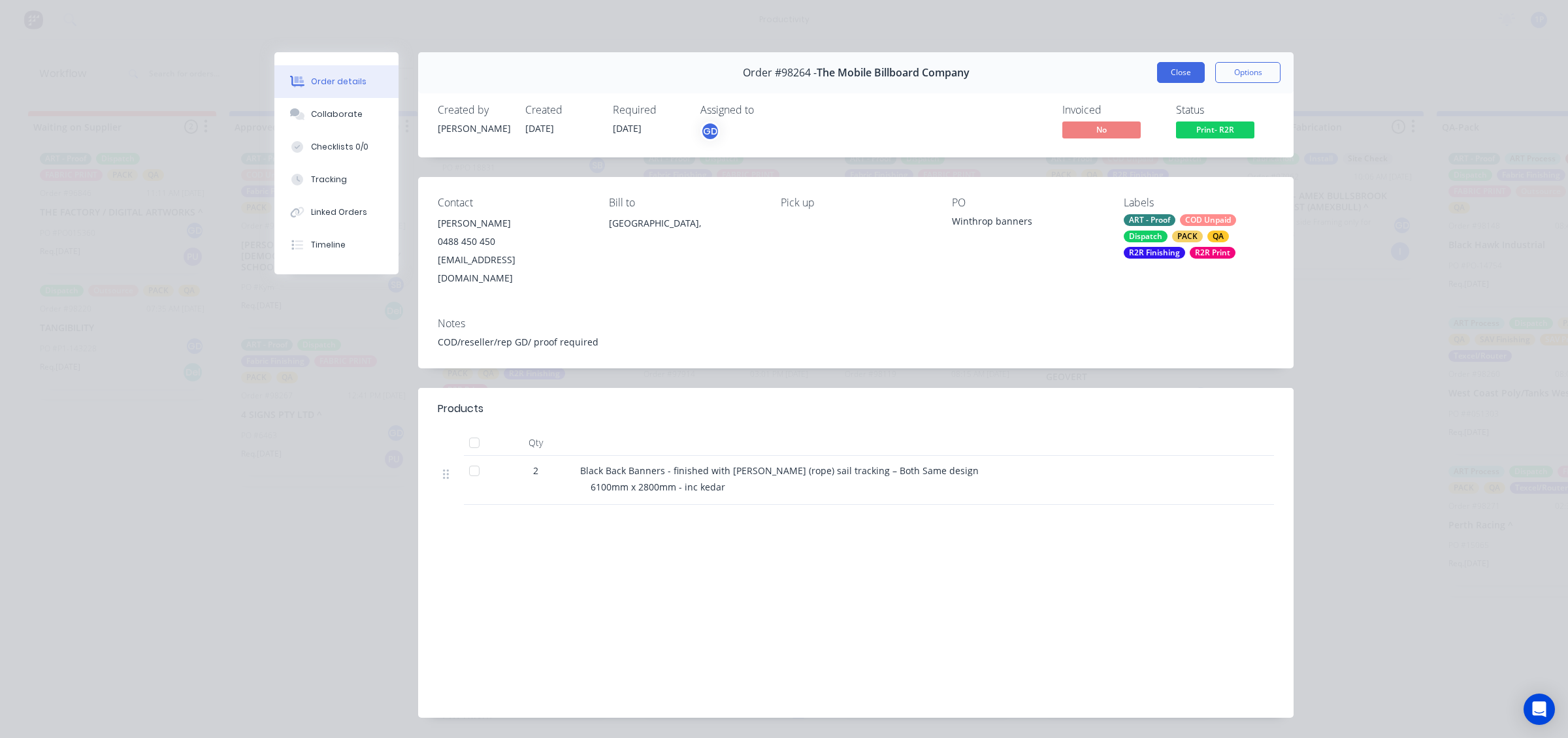
click at [1184, 65] on button "Close" at bounding box center [1180, 72] width 48 height 21
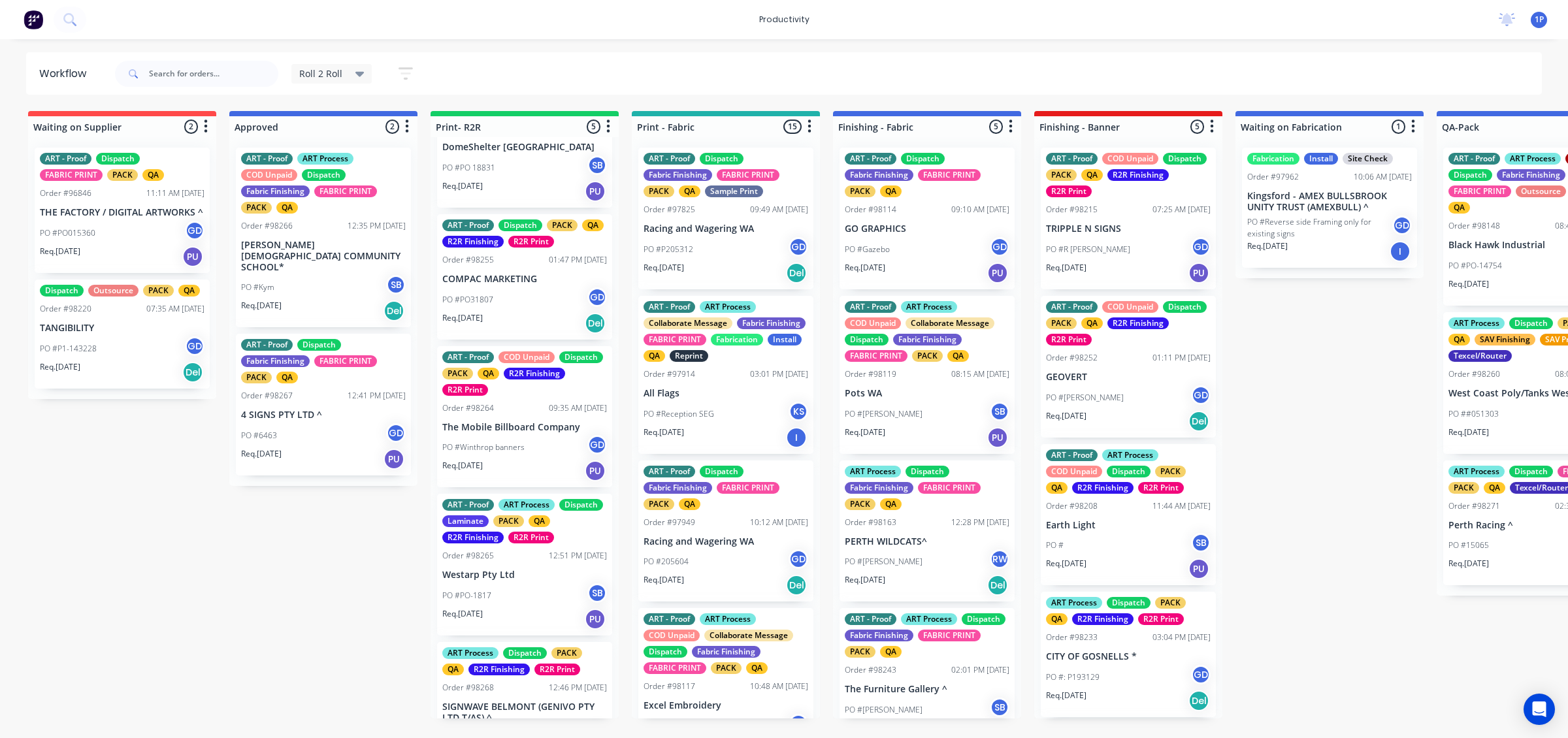
click at [531, 544] on div "ART - Proof ART Process Dispatch Laminate PACK QA R2R Finishing R2R Print Order…" at bounding box center [524, 564] width 175 height 142
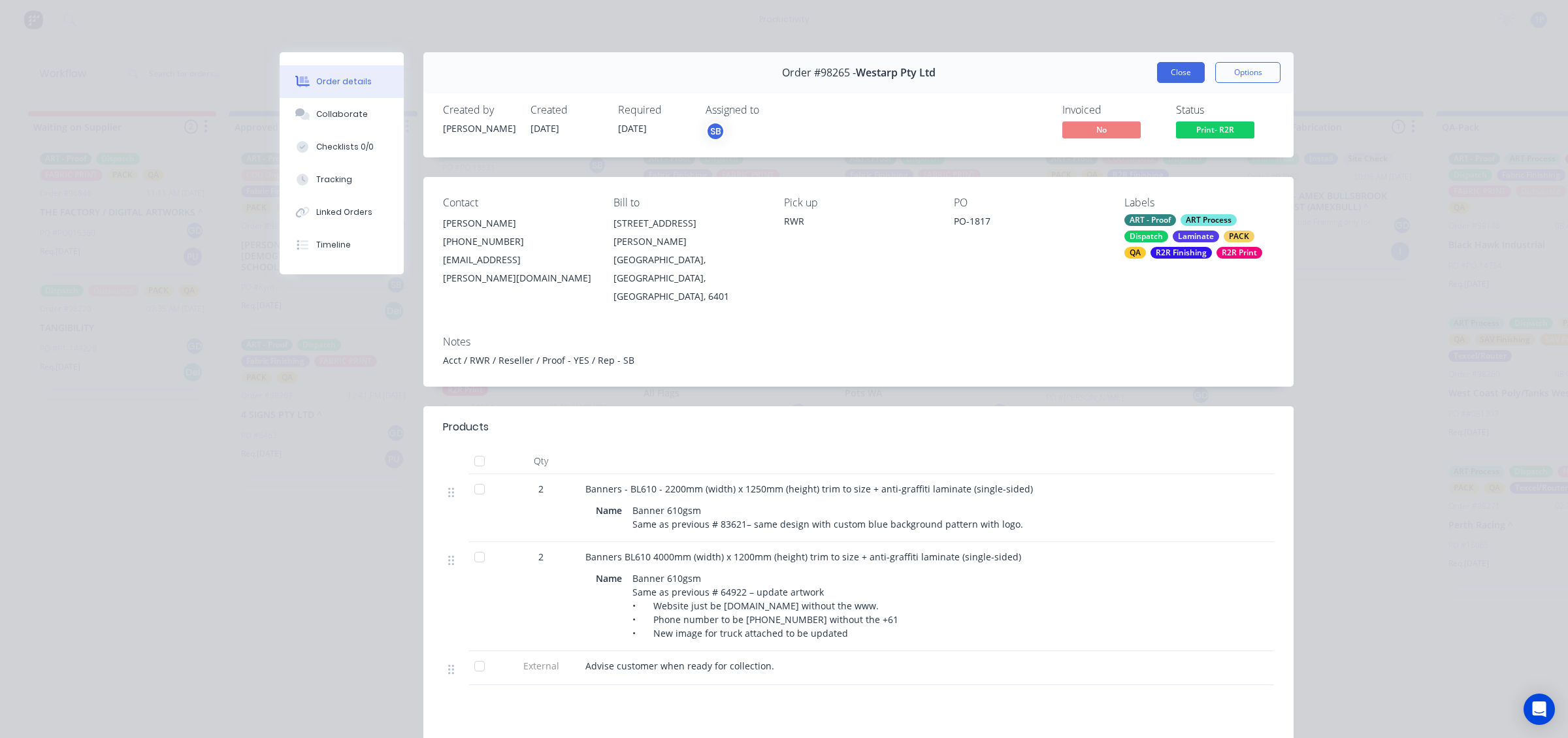
click at [1157, 79] on button "Close" at bounding box center [1180, 72] width 48 height 21
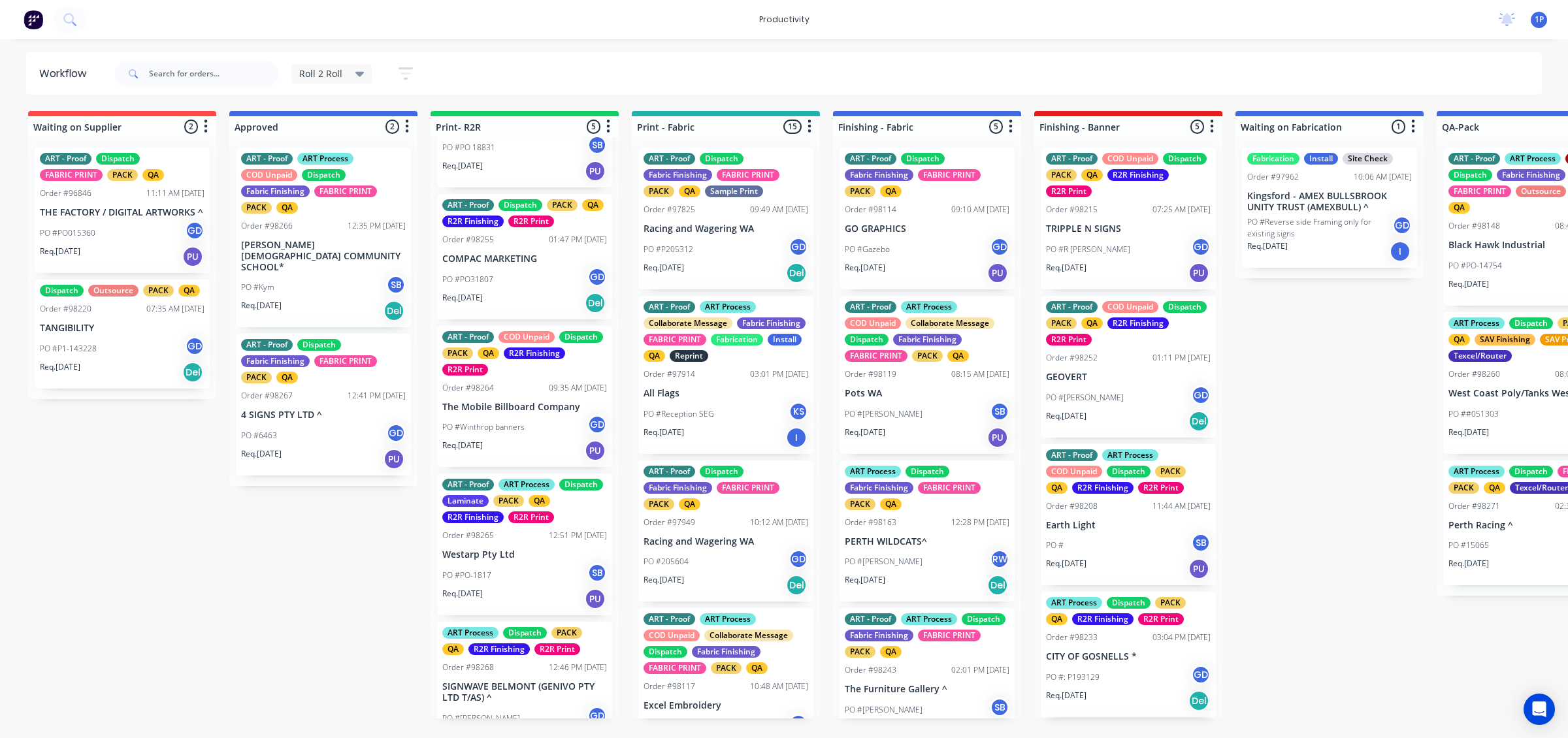
scroll to position [139, 0]
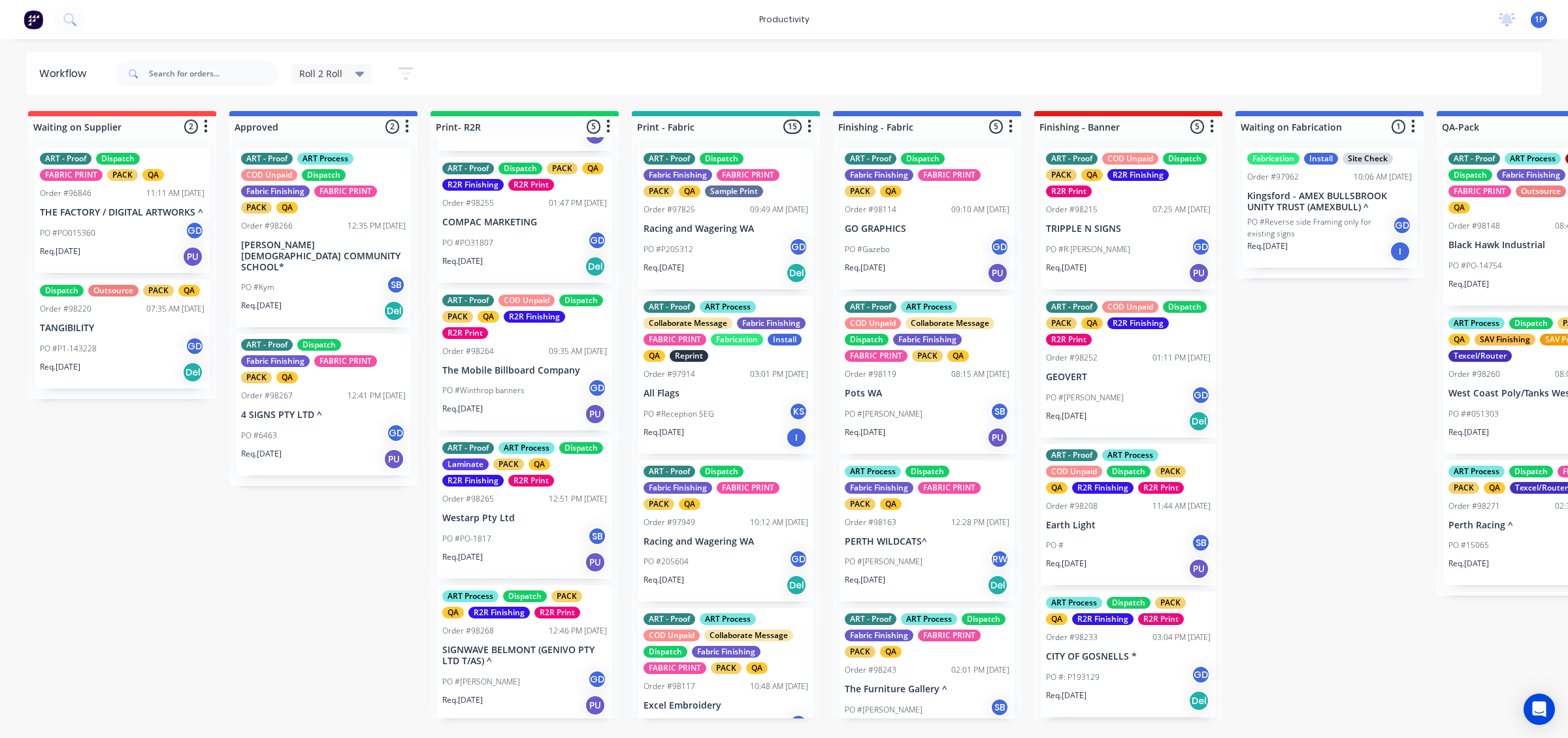
click at [523, 699] on div "Req. [DATE] PU" at bounding box center [524, 705] width 164 height 22
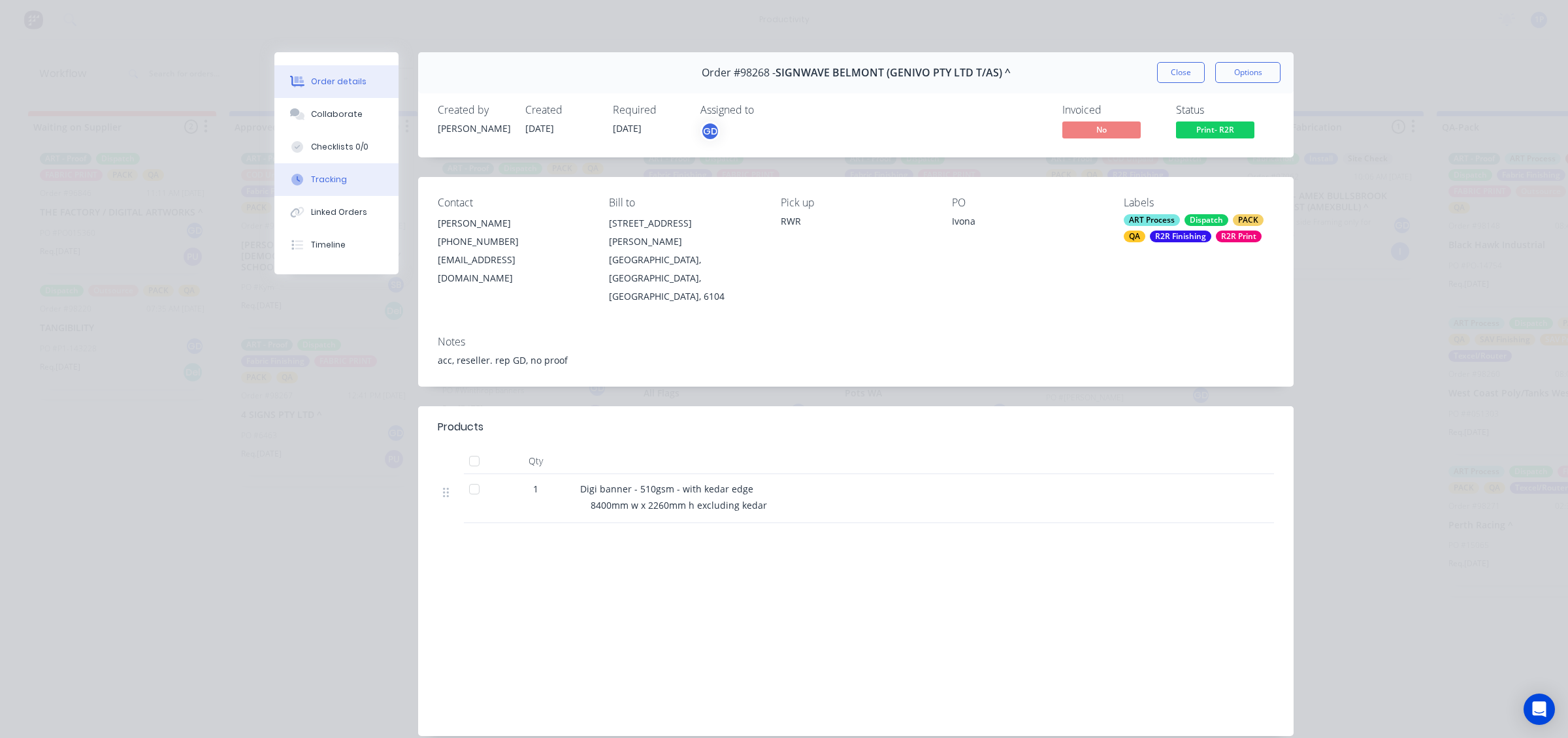
click at [308, 191] on button "Tracking" at bounding box center [336, 179] width 124 height 33
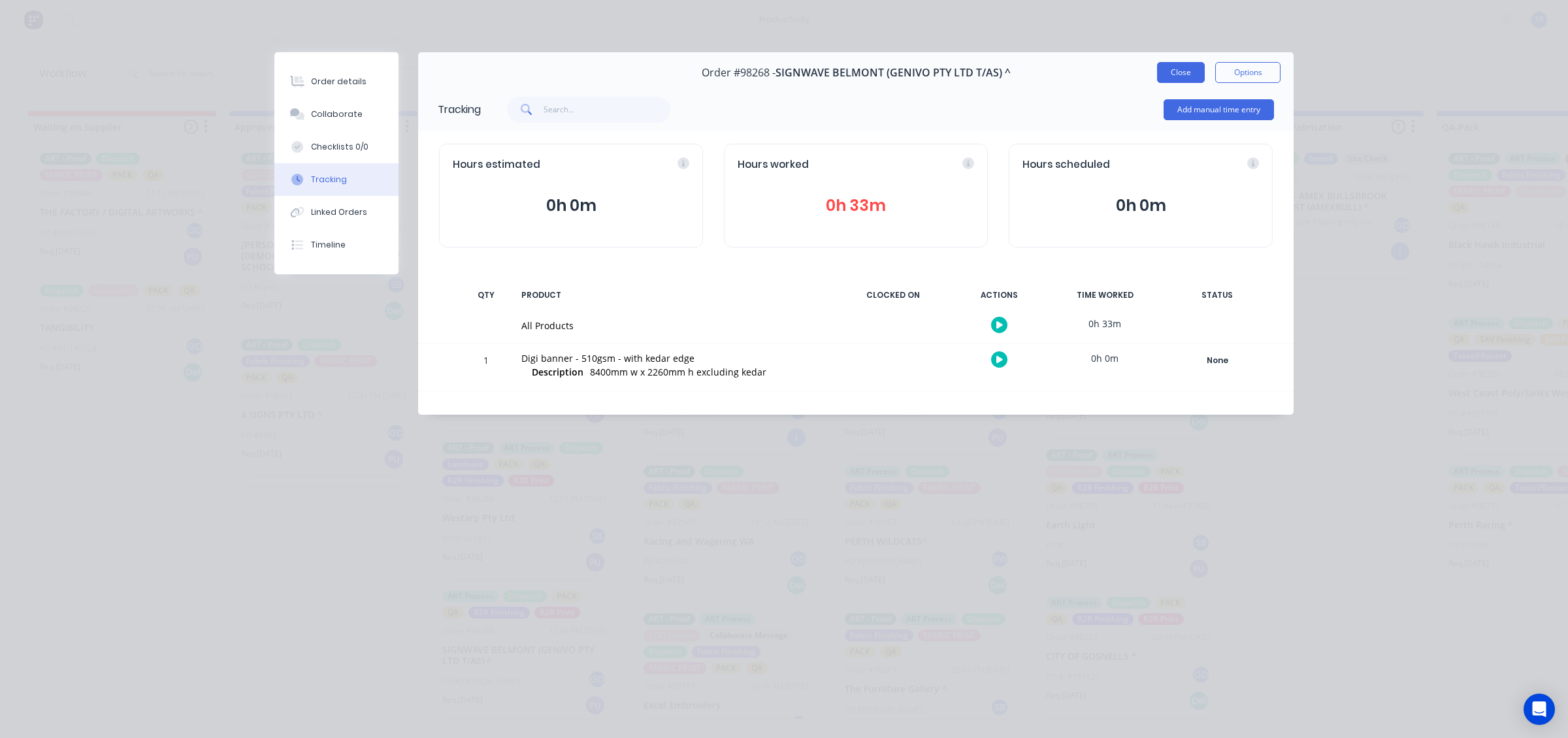
click at [1172, 66] on button "Close" at bounding box center [1180, 72] width 48 height 21
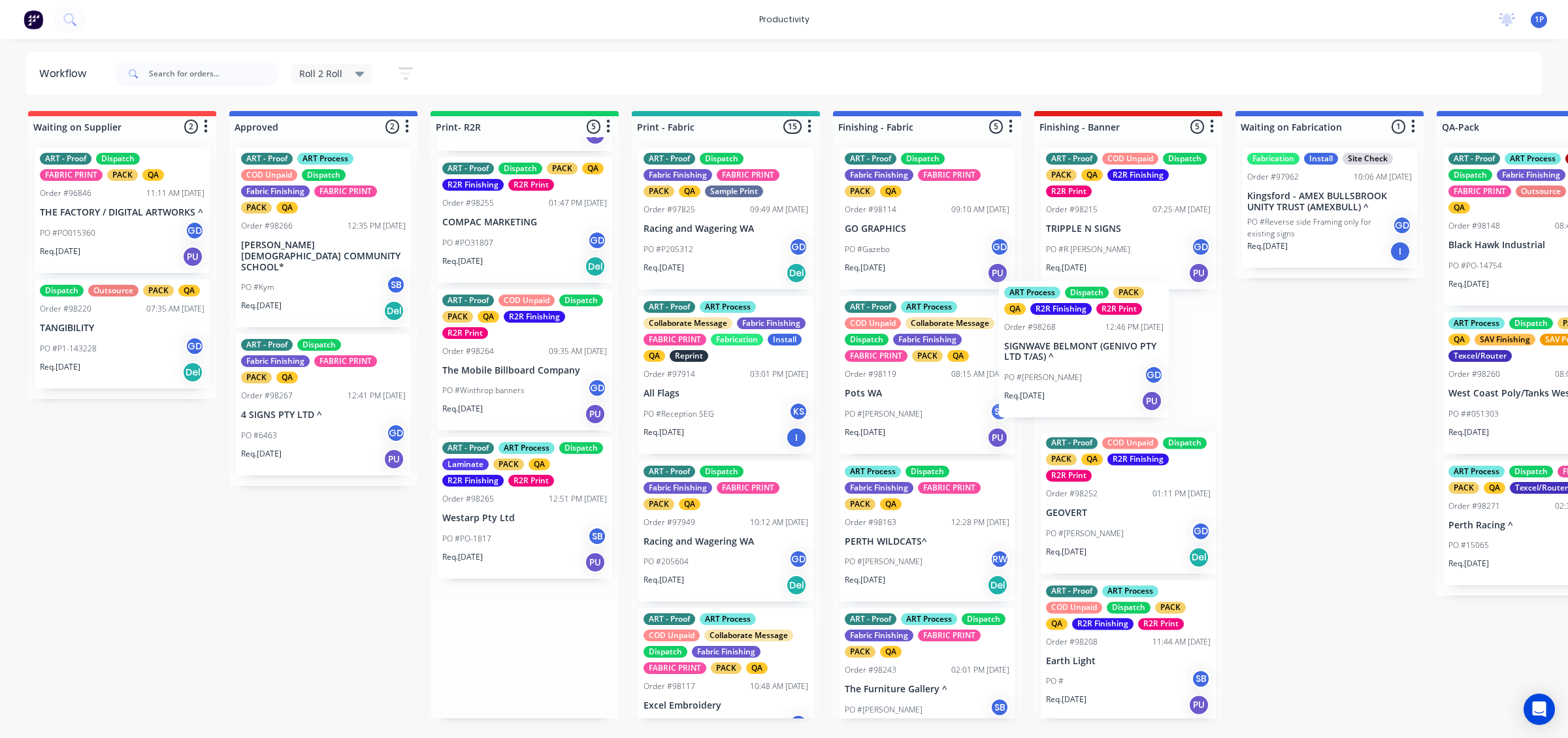
drag, startPoint x: 511, startPoint y: 673, endPoint x: 1076, endPoint y: 371, distance: 640.6
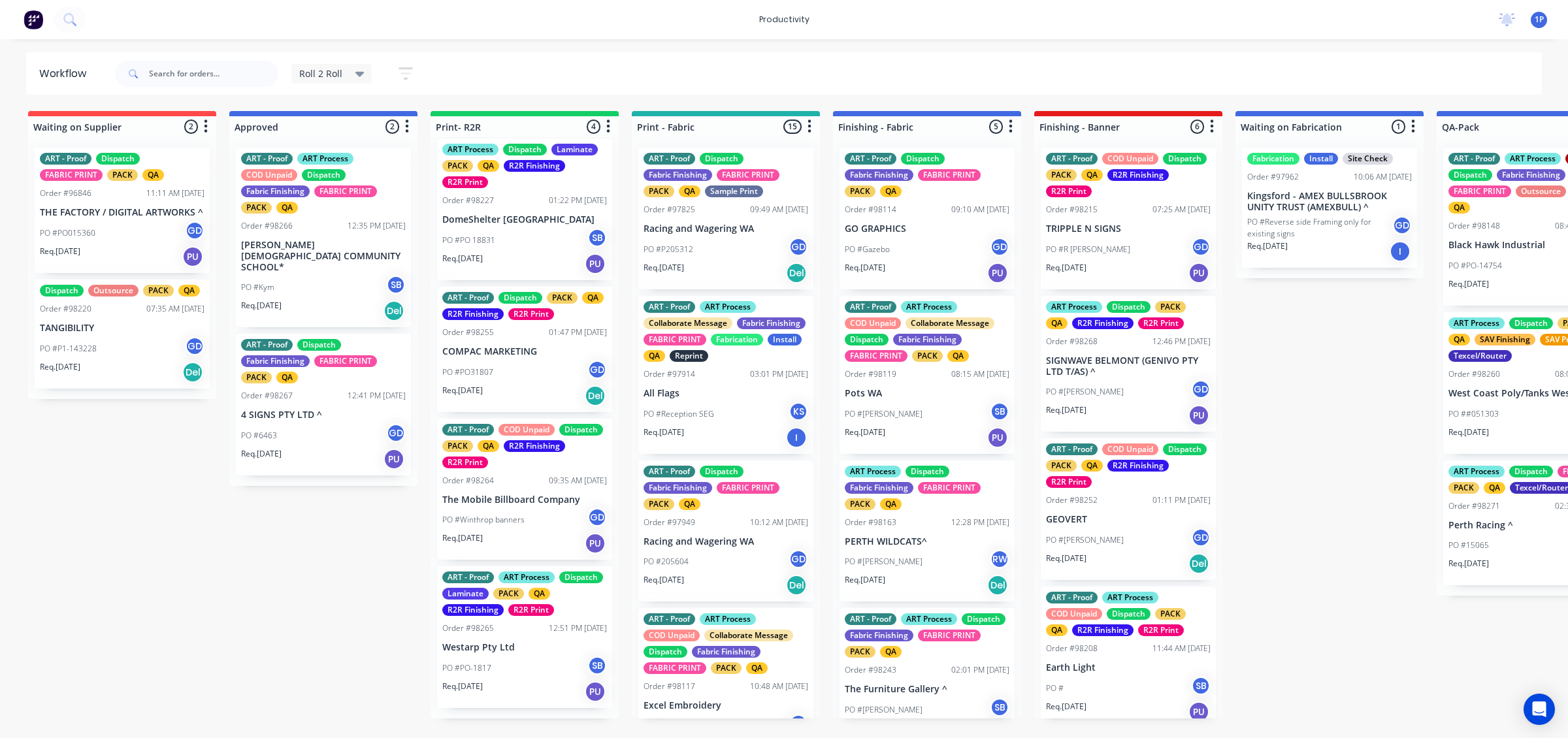
scroll to position [0, 0]
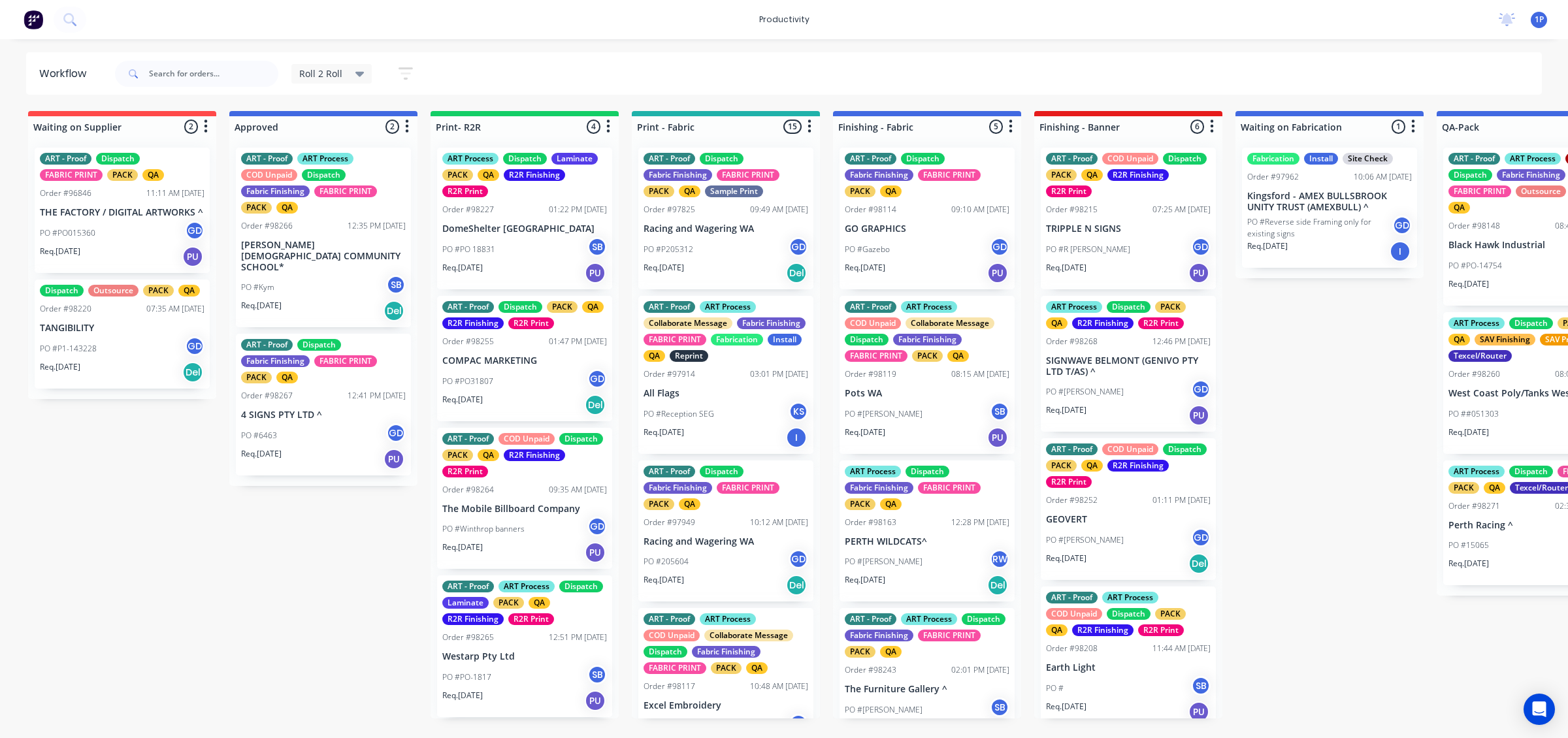
click at [1073, 363] on p "SIGNWAVE BELMONT (GENIVO PTY LTD T/AS) ^" at bounding box center [1128, 366] width 164 height 22
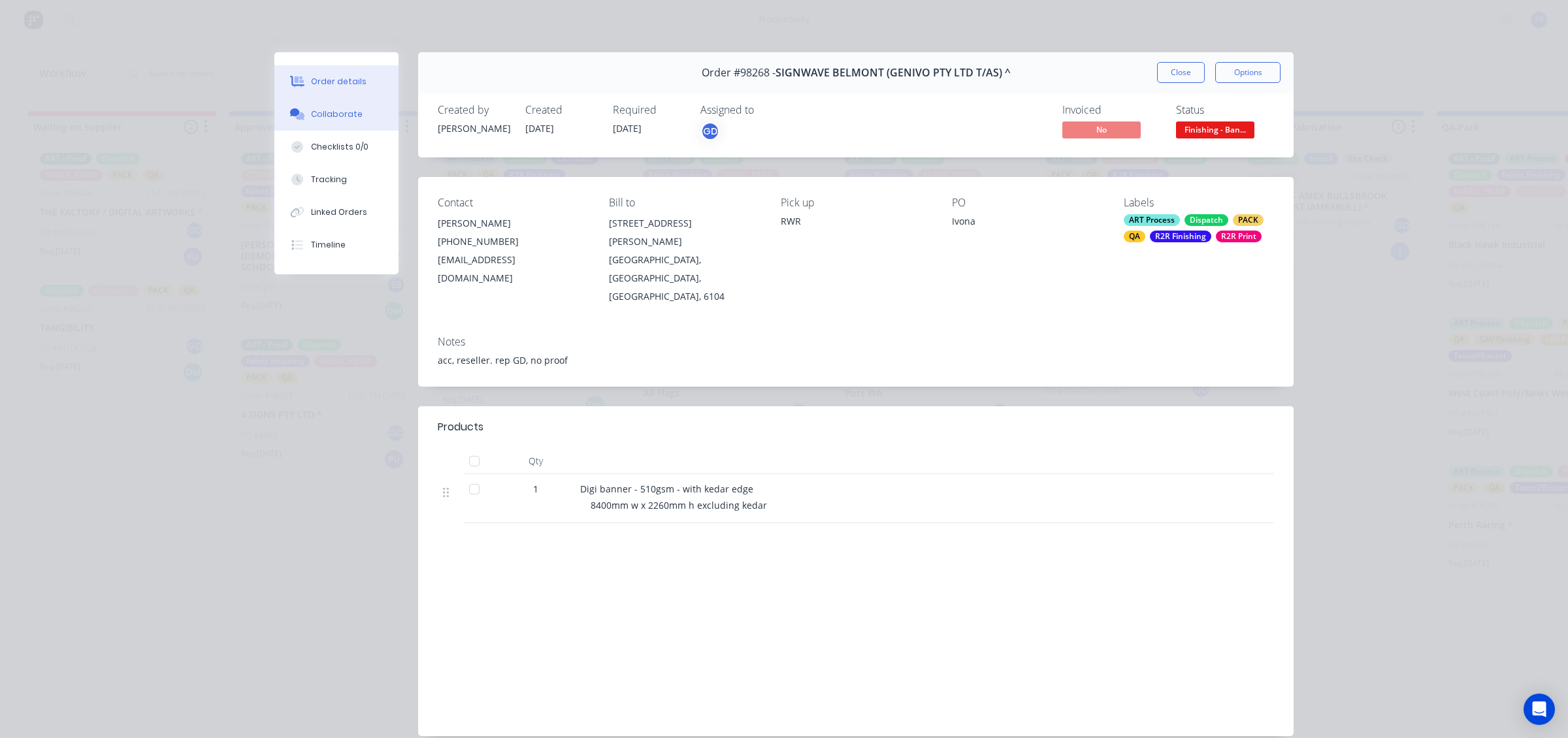
click at [311, 109] on div "Collaborate" at bounding box center [336, 114] width 51 height 11
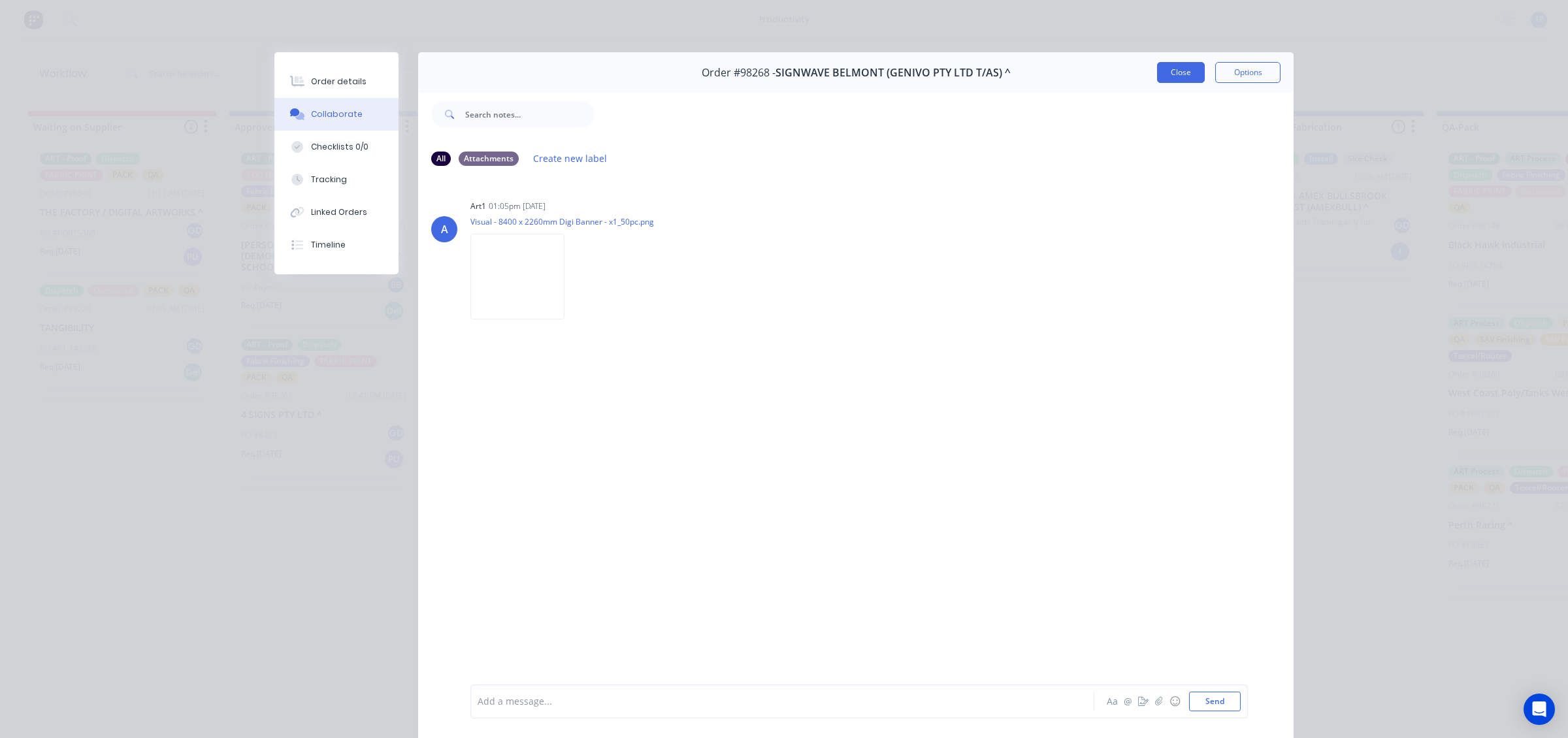
click at [1171, 80] on button "Close" at bounding box center [1180, 72] width 48 height 21
